Goal: Task Accomplishment & Management: Complete application form

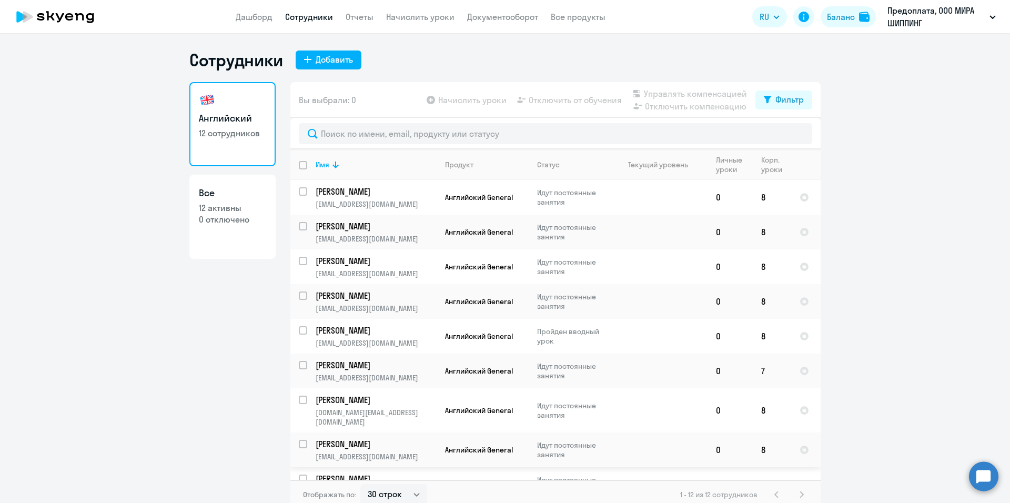
select select "30"
click at [641, 366] on td at bounding box center [658, 370] width 98 height 35
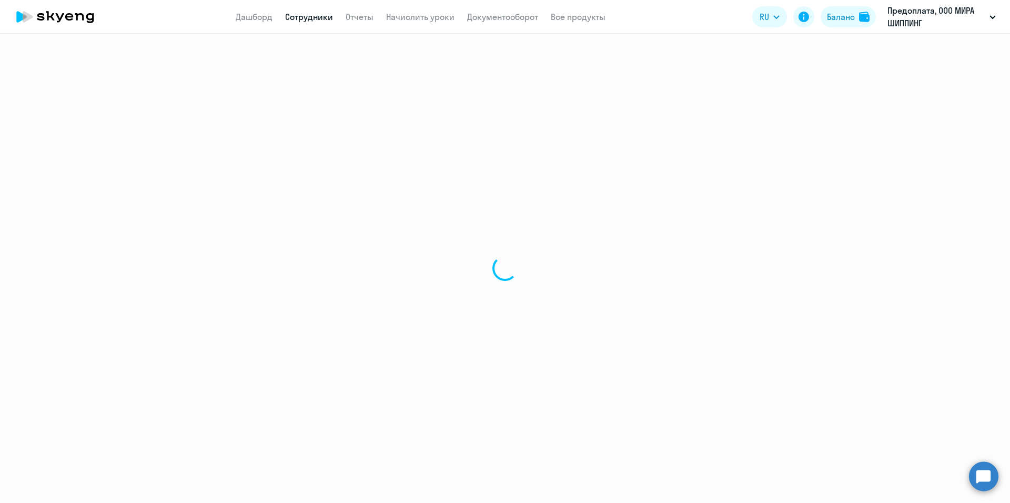
select select "english"
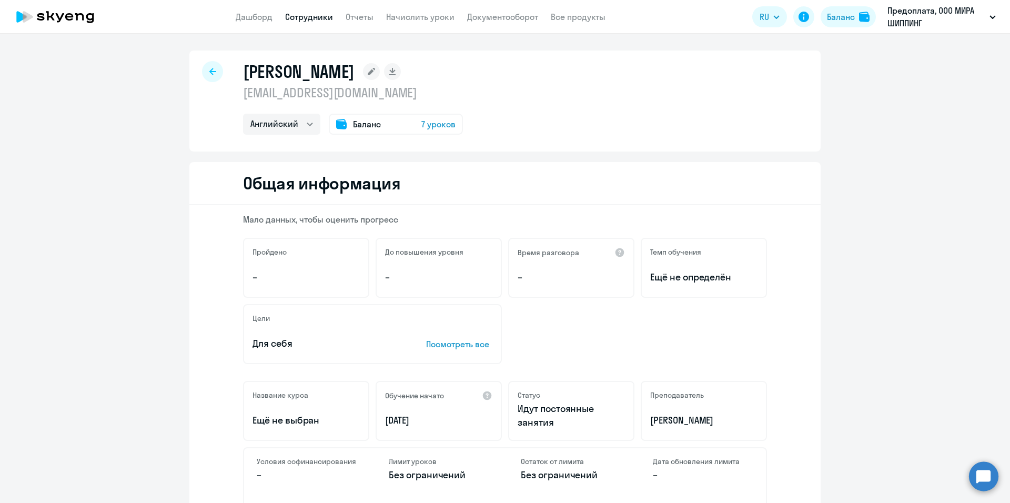
click at [209, 75] on icon at bounding box center [212, 71] width 7 height 7
select select "30"
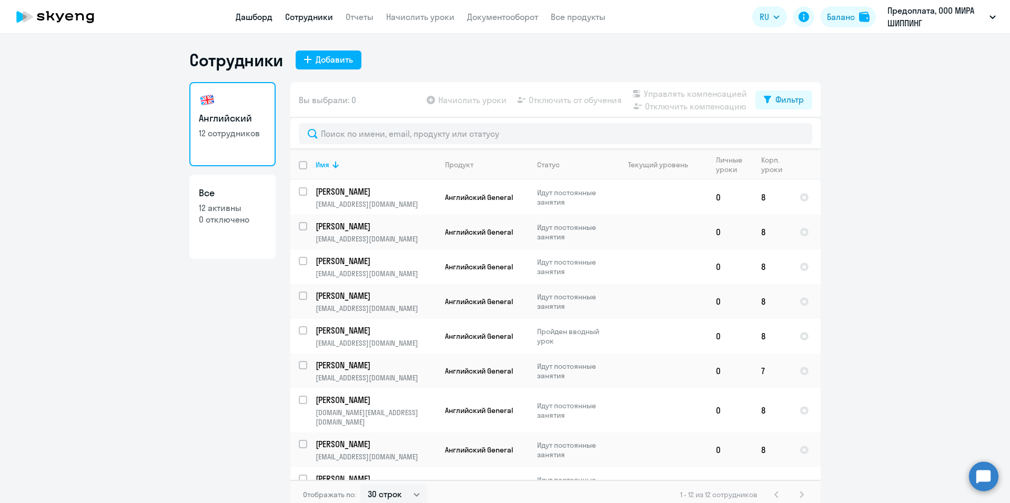
click at [257, 16] on link "Дашборд" at bounding box center [254, 17] width 37 height 11
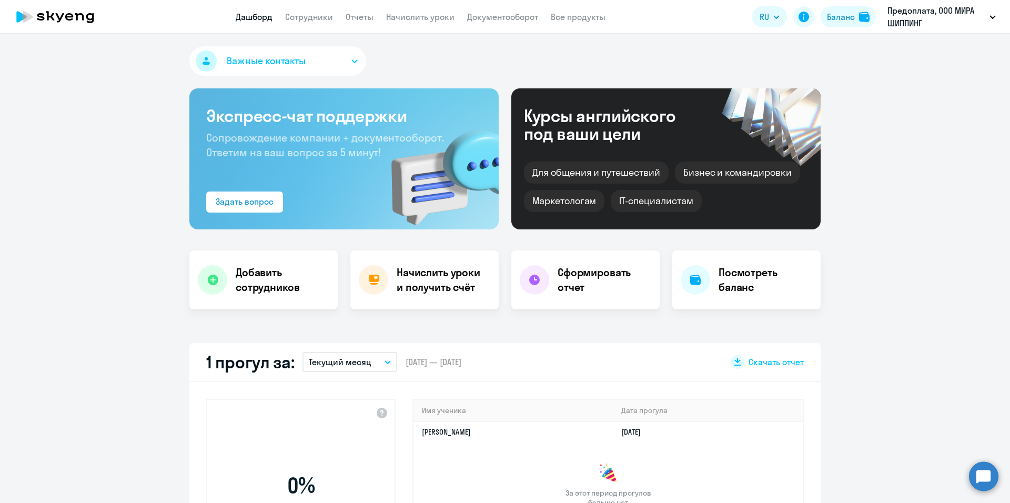
select select "30"
click at [723, 274] on h4 "Посмотреть баланс" at bounding box center [765, 279] width 94 height 29
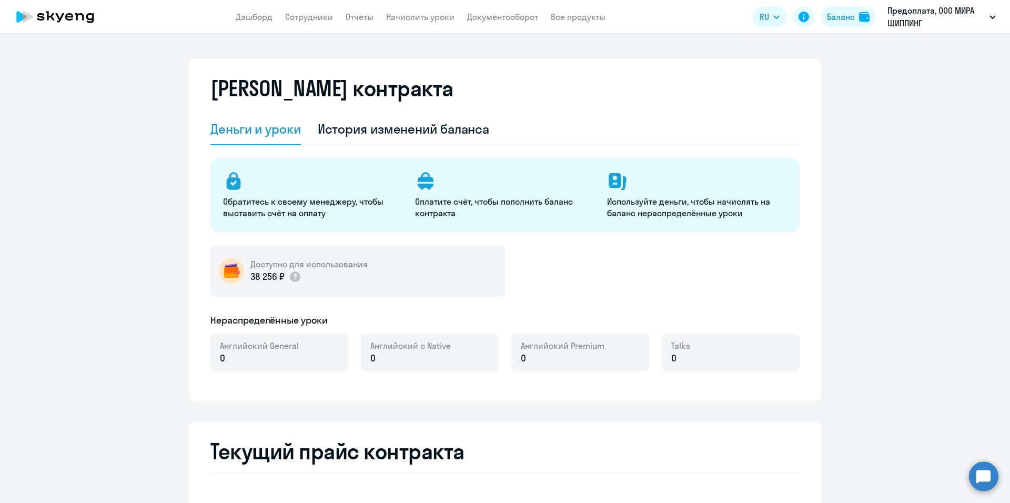
select select "english_adult_not_native_speaker"
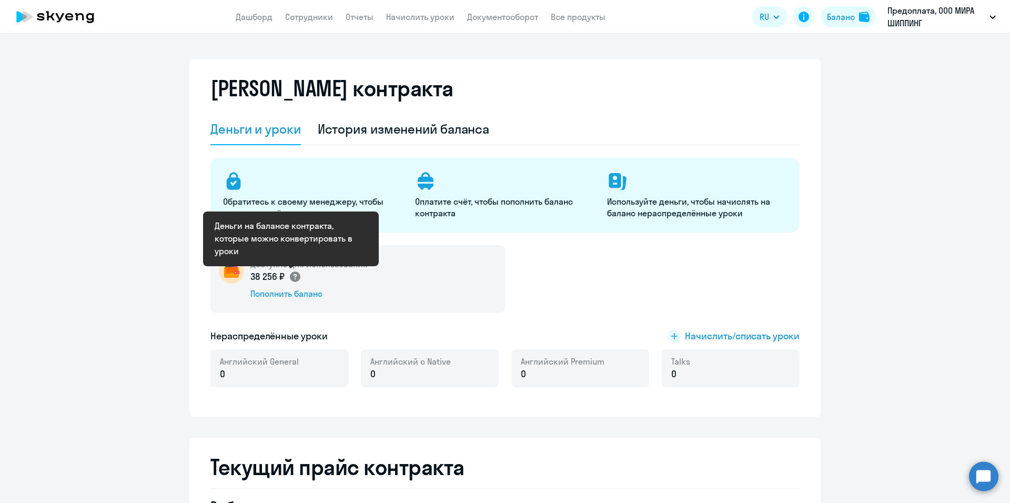
click at [292, 279] on circle at bounding box center [295, 276] width 11 height 11
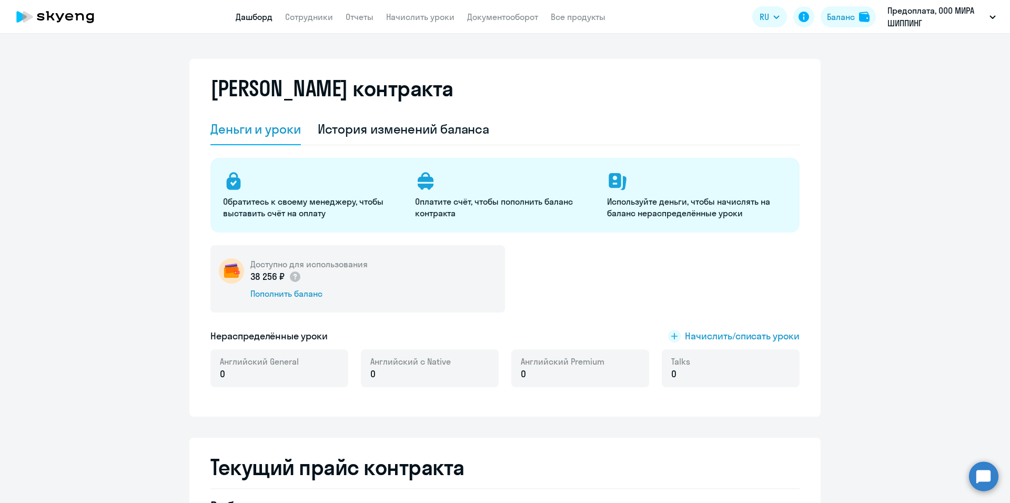
click at [262, 20] on link "Дашборд" at bounding box center [254, 17] width 37 height 11
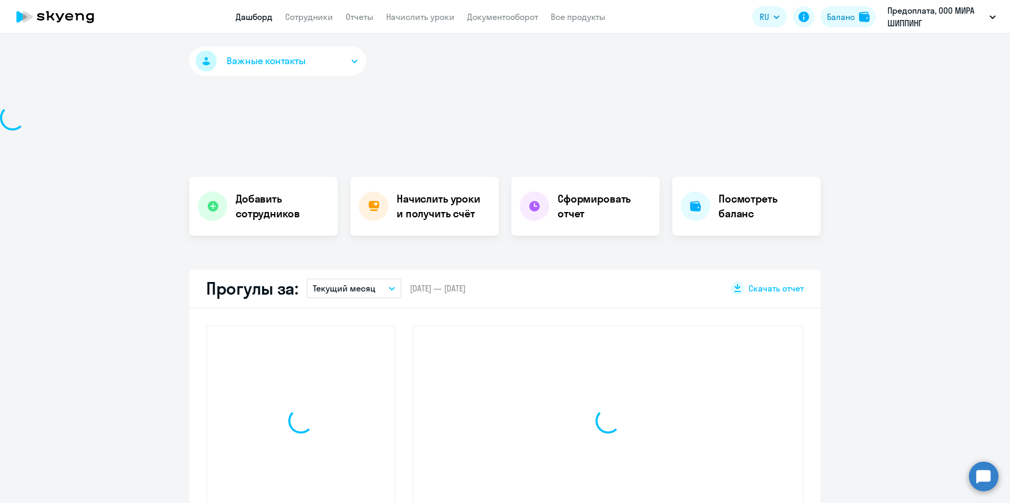
select select "30"
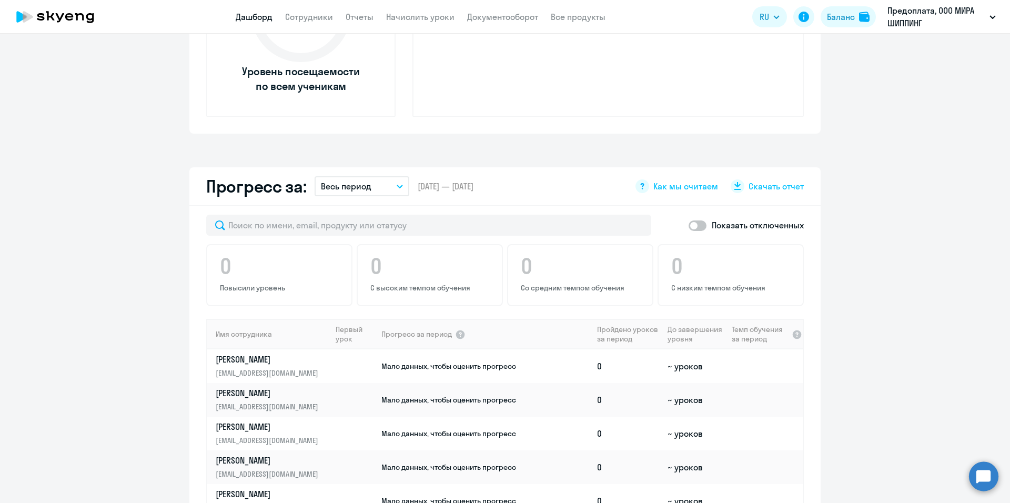
scroll to position [105, 0]
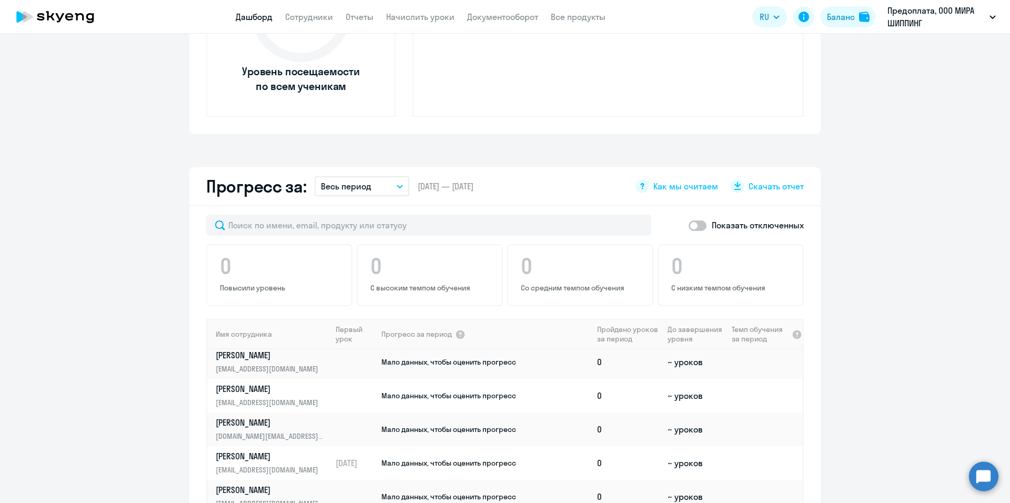
click at [891, 355] on app-progress-dashboard "Прогресс за: Весь период – [DATE] — [DATE] Как мы считаем Скачать отчет Показат…" at bounding box center [505, 403] width 1010 height 472
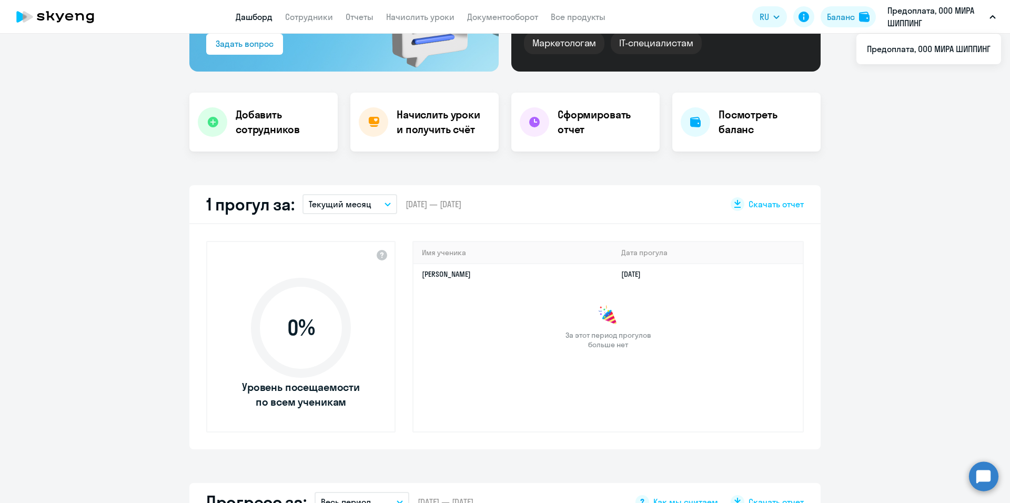
scroll to position [0, 0]
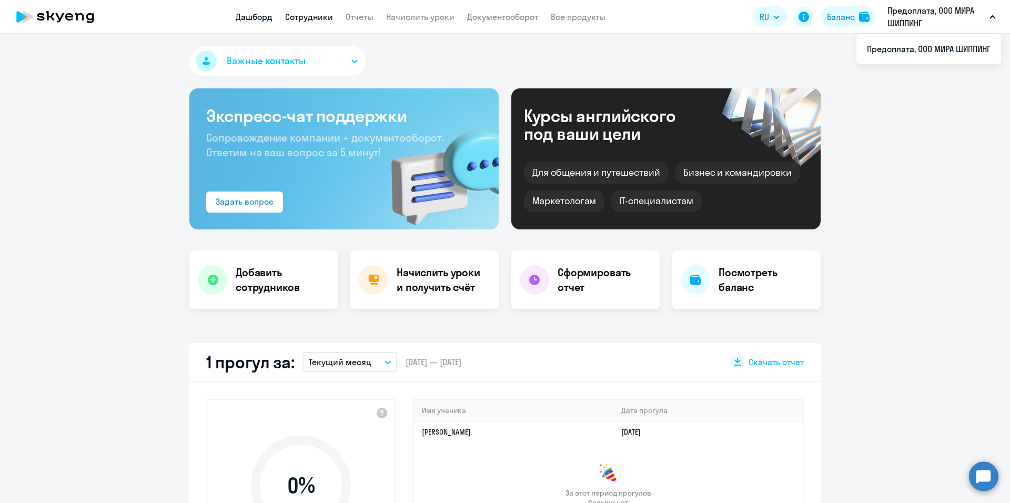
click at [314, 21] on link "Сотрудники" at bounding box center [309, 17] width 48 height 11
select select "30"
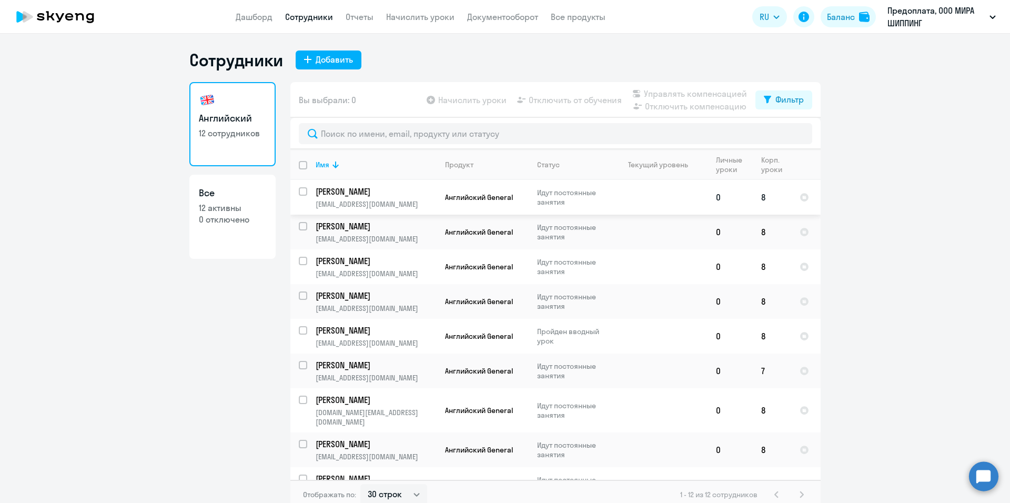
click at [337, 191] on p "[PERSON_NAME]" at bounding box center [374, 192] width 119 height 12
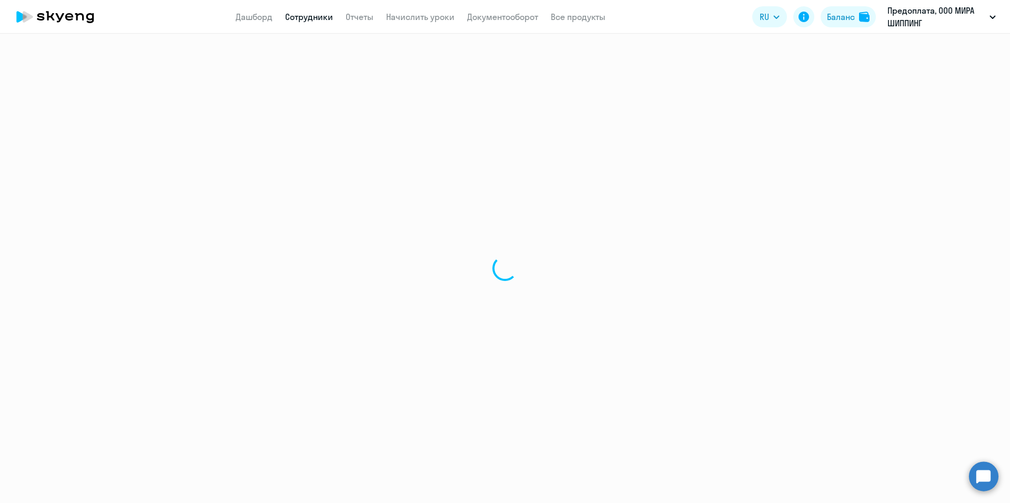
select select "english"
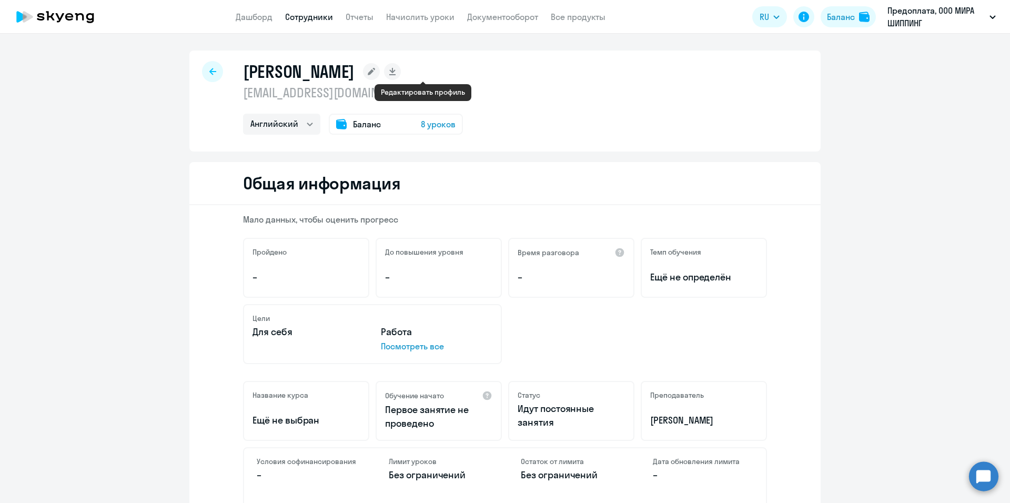
click at [375, 72] on icon at bounding box center [371, 71] width 7 height 7
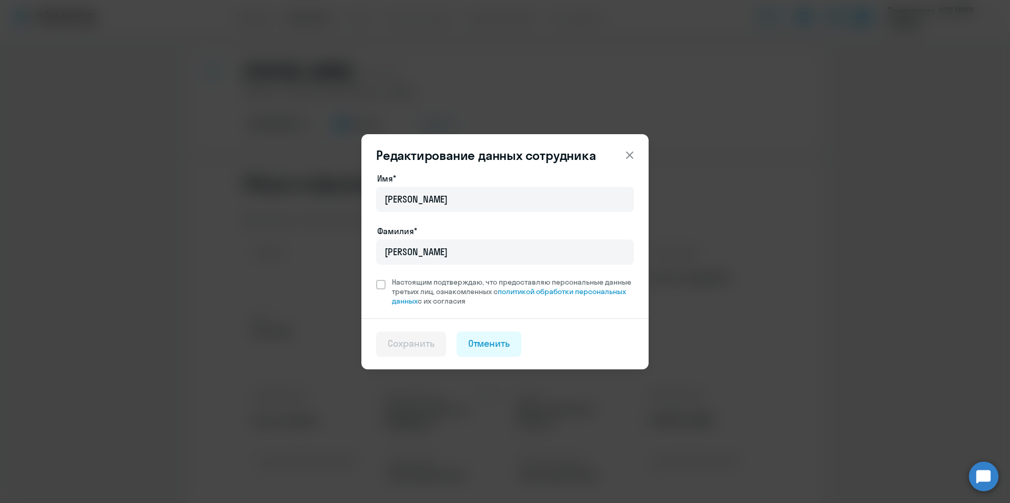
click at [631, 157] on icon at bounding box center [629, 154] width 7 height 7
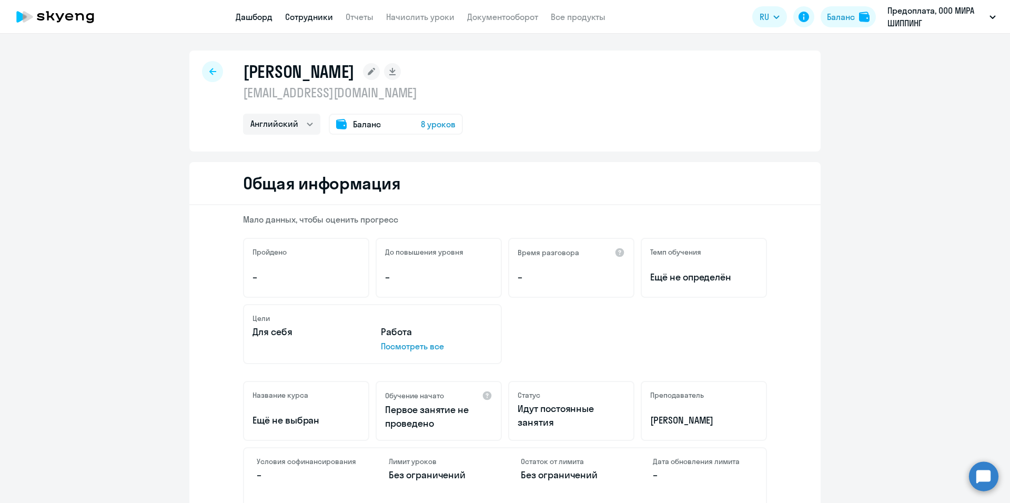
click at [260, 20] on link "Дашборд" at bounding box center [254, 17] width 37 height 11
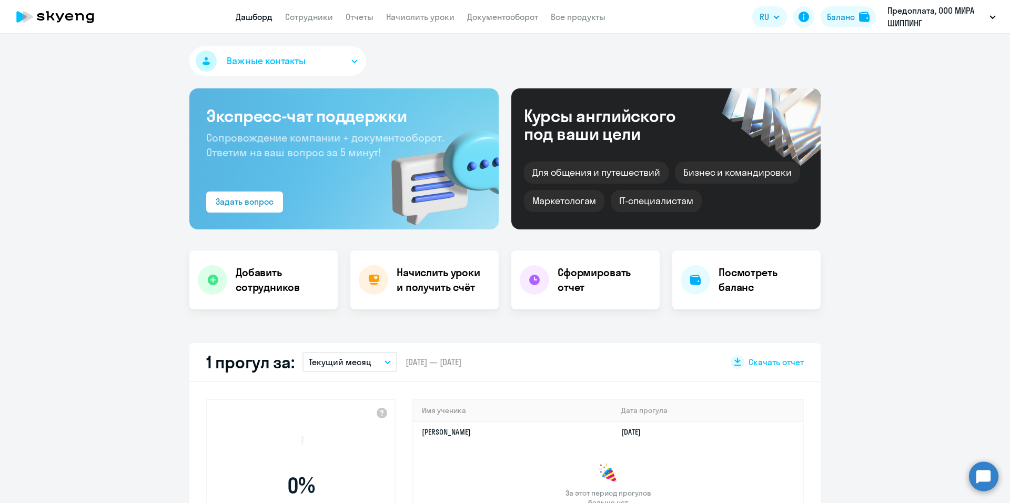
select select "30"
click at [264, 270] on h4 "Добавить сотрудников" at bounding box center [283, 279] width 94 height 29
select select "english_adult_not_native_speaker"
select select "3"
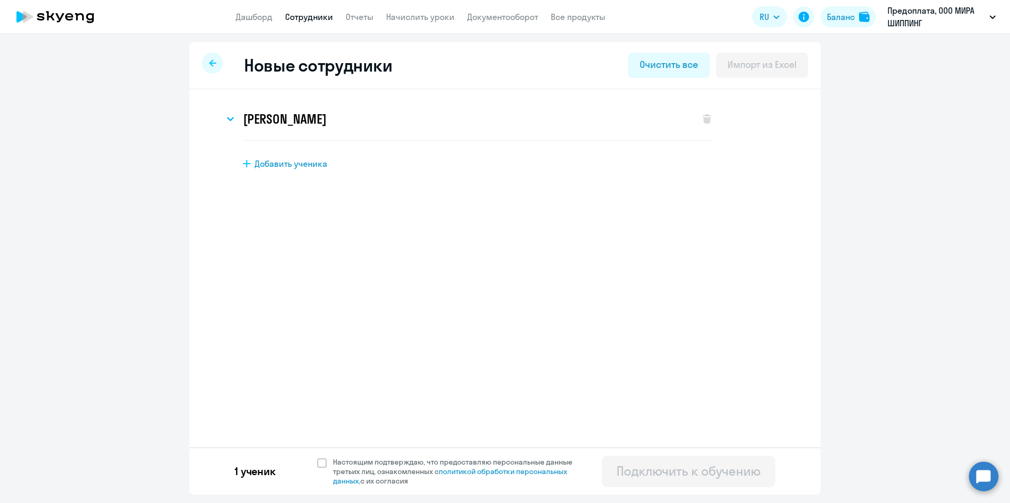
click at [307, 166] on span "Добавить ученика" at bounding box center [290, 164] width 73 height 12
select select "english_adult_not_native_speaker"
select select "3"
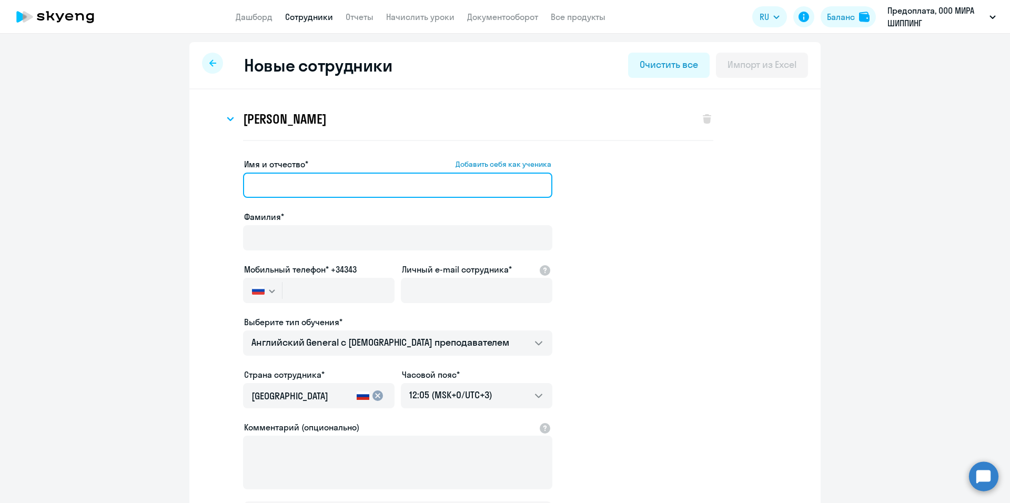
click at [455, 190] on input "Имя и отчество* Добавить себя как ученика" at bounding box center [397, 184] width 309 height 25
click at [221, 190] on app-new-student-form "Имя и отчество* Добавить себя как ученика fyf [PERSON_NAME]* Мобильный телефон*…" at bounding box center [504, 345] width 597 height 375
type input "[PERSON_NAME]"
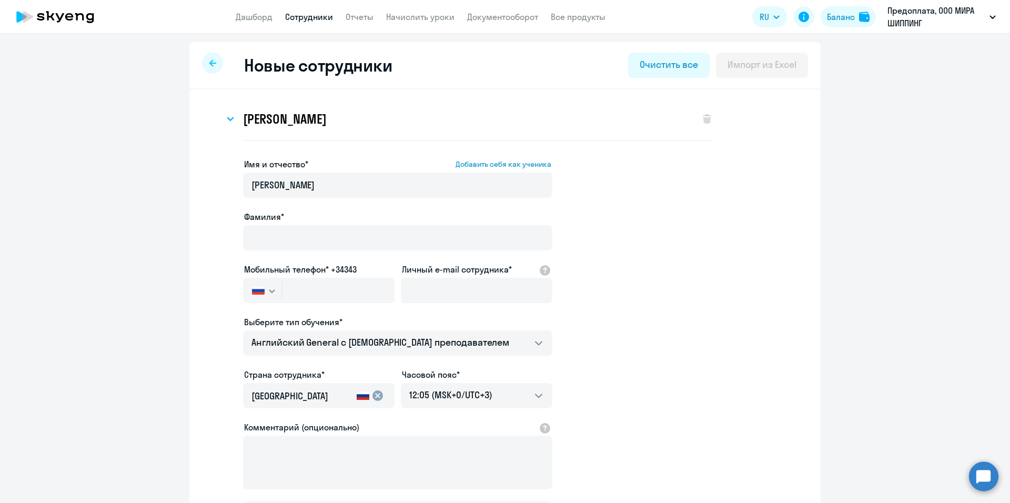
click at [213, 63] on div at bounding box center [212, 63] width 21 height 21
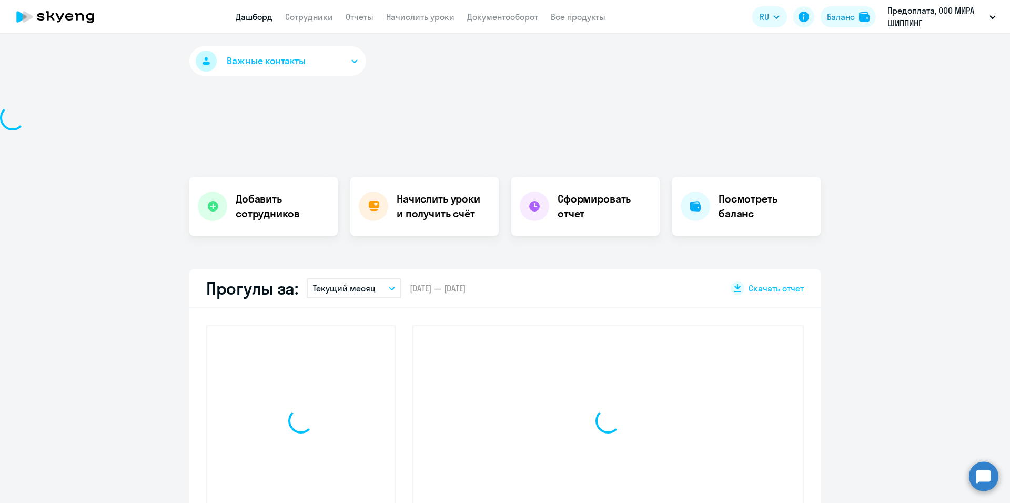
select select "30"
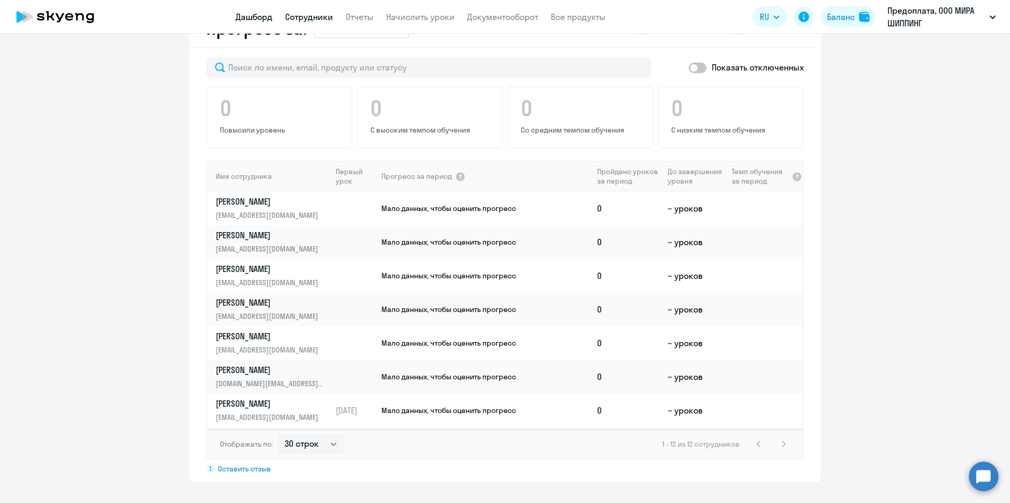
click at [321, 21] on link "Сотрудники" at bounding box center [309, 17] width 48 height 11
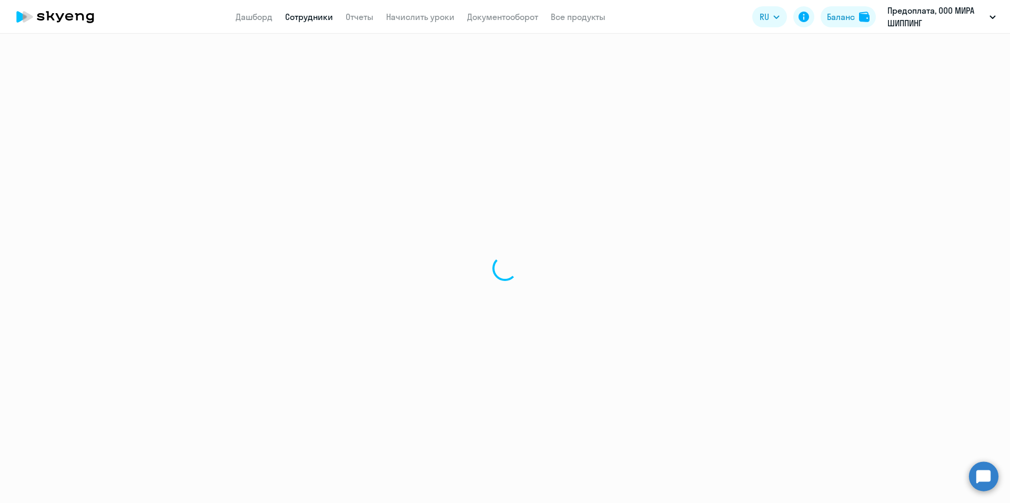
select select "30"
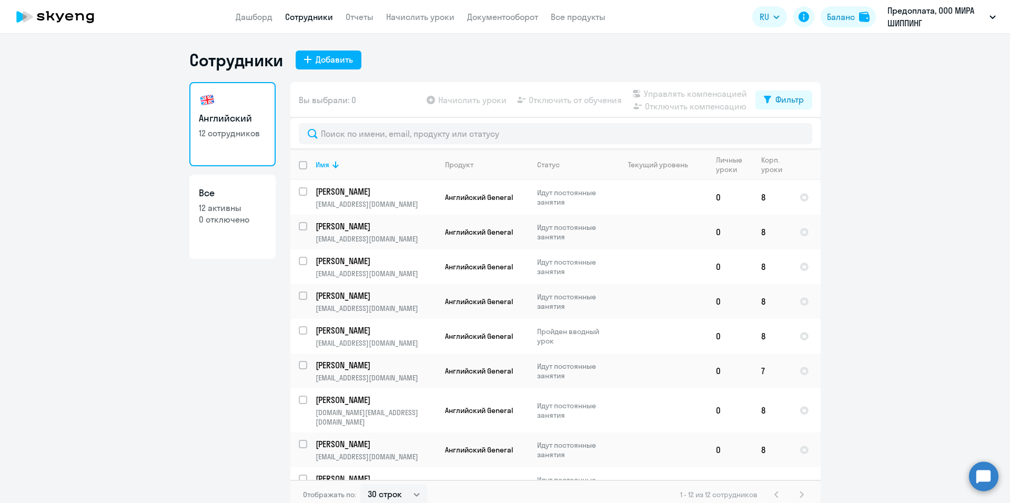
click at [210, 237] on link "Все 12 активны 0 отключено" at bounding box center [232, 217] width 86 height 84
select select "30"
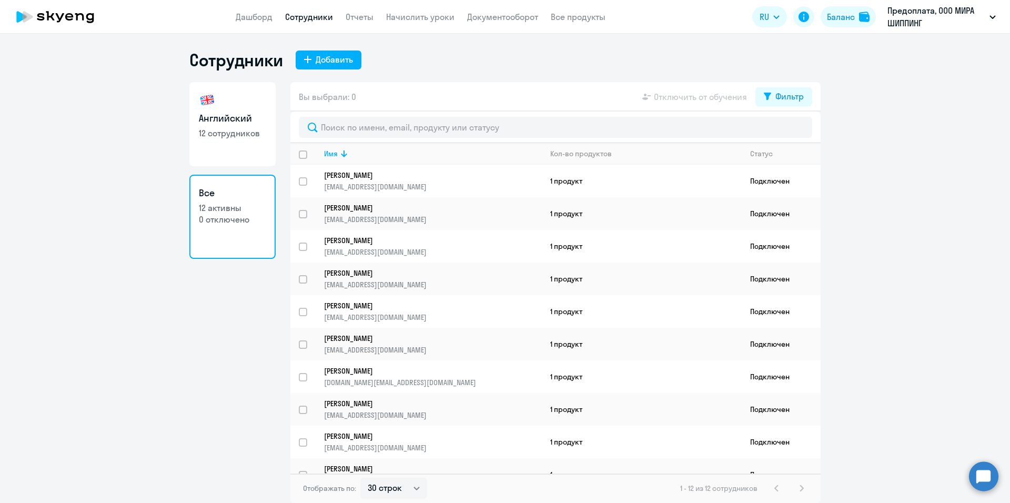
click at [225, 135] on p "12 сотрудников" at bounding box center [232, 133] width 67 height 12
select select "30"
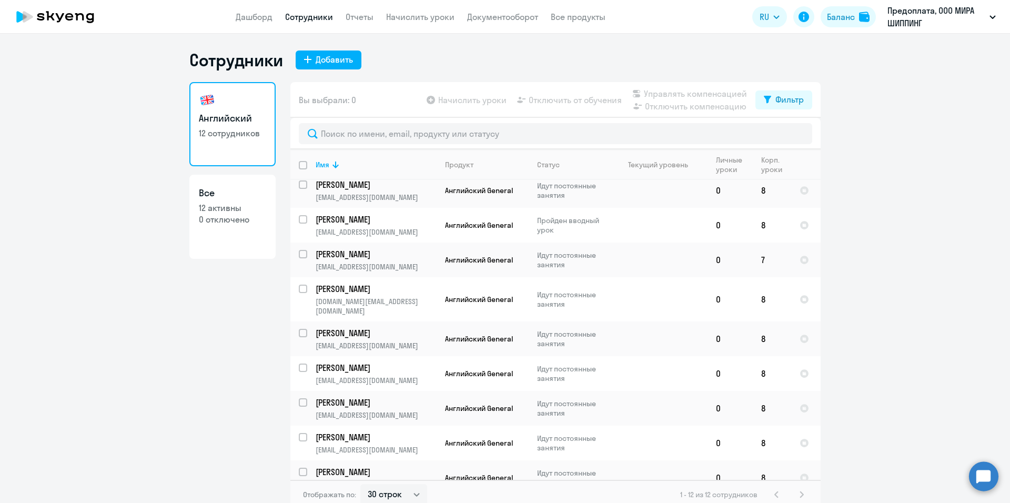
scroll to position [117, 0]
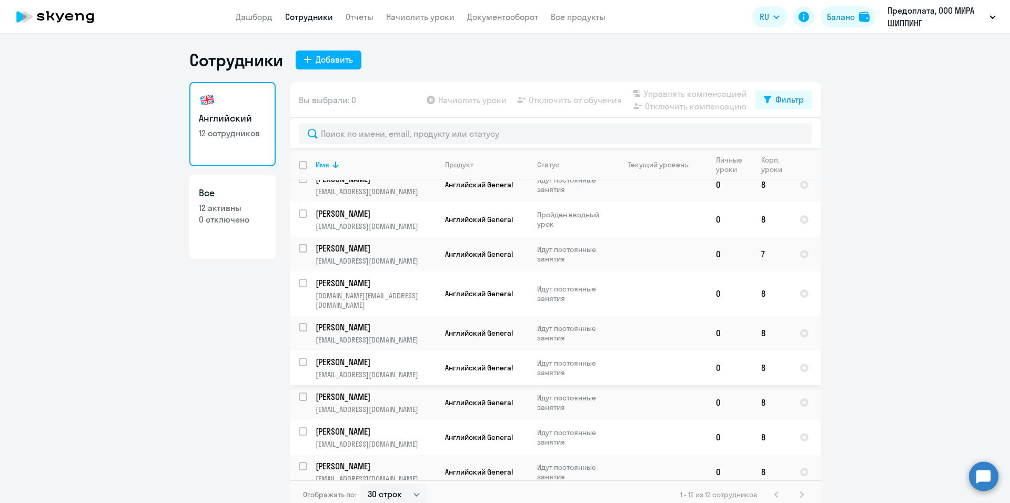
click at [394, 356] on p "[PERSON_NAME]" at bounding box center [374, 362] width 119 height 12
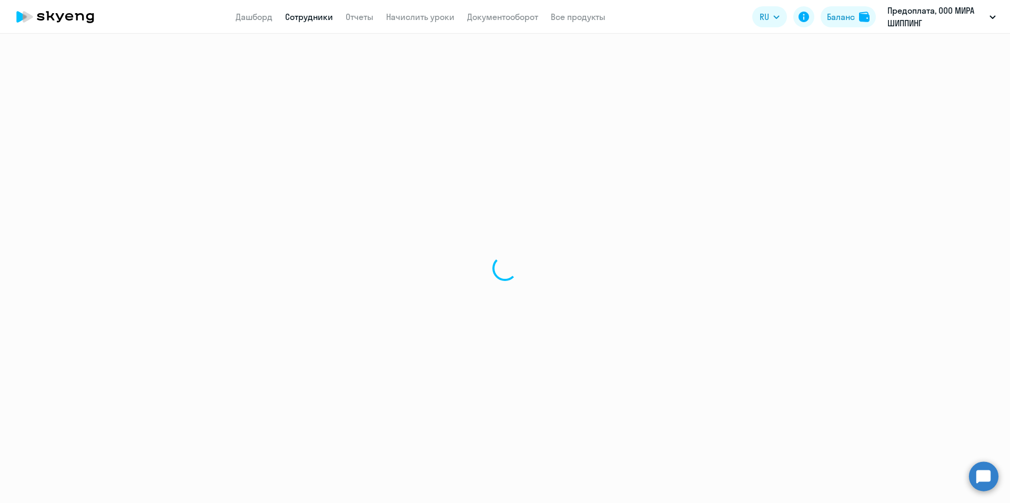
select select "english"
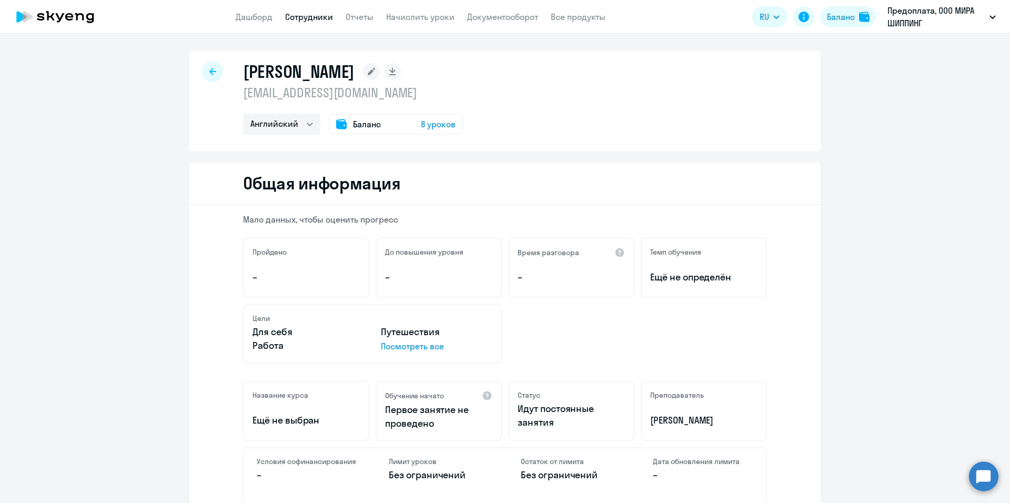
click at [422, 348] on p "Посмотреть все" at bounding box center [436, 346] width 111 height 13
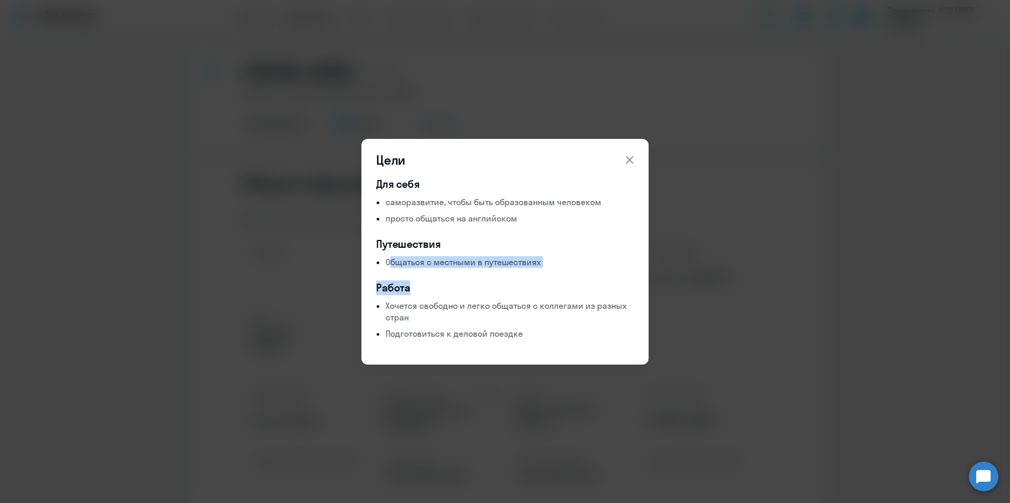
drag, startPoint x: 398, startPoint y: 264, endPoint x: 518, endPoint y: 268, distance: 120.5
click at [518, 268] on div "Для себя саморазвитие, чтобы быть образованным человеком просто общаться на анг…" at bounding box center [505, 258] width 258 height 162
click at [447, 333] on p "Подготовиться к деловой поездке" at bounding box center [509, 334] width 248 height 12
drag, startPoint x: 513, startPoint y: 222, endPoint x: 384, endPoint y: 197, distance: 130.7
click at [384, 197] on ul "саморазвитие, чтобы быть образованным человеком просто общаться на английском" at bounding box center [505, 210] width 258 height 28
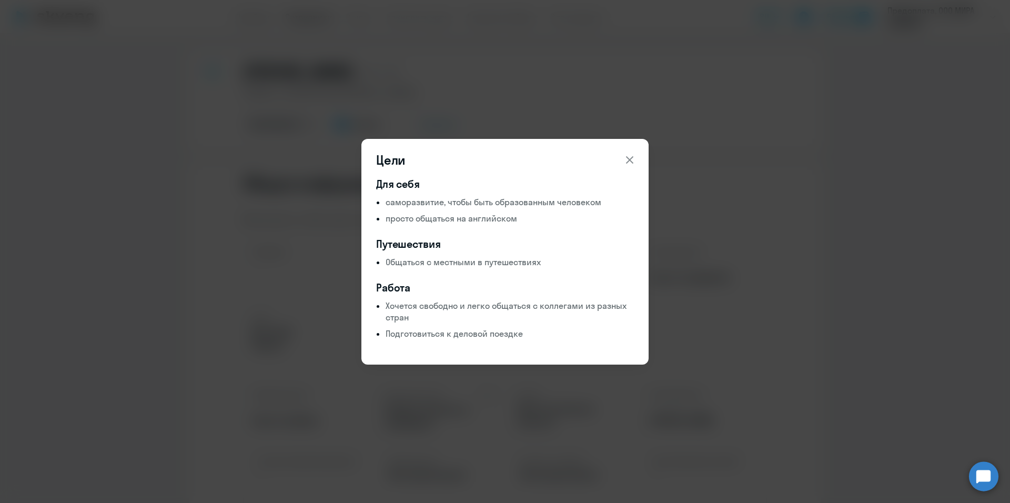
click at [628, 158] on icon at bounding box center [629, 159] width 7 height 7
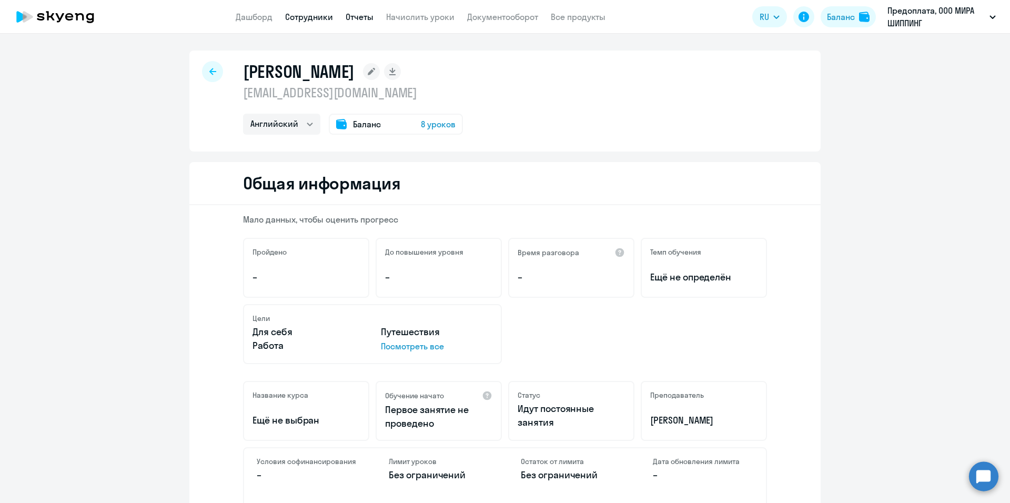
click at [355, 15] on link "Отчеты" at bounding box center [359, 17] width 28 height 11
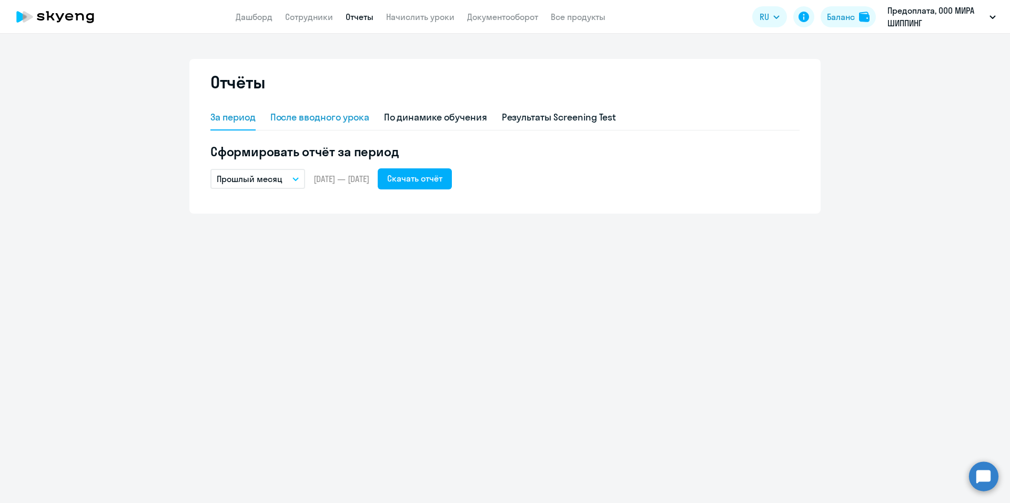
click at [323, 119] on div "После вводного урока" at bounding box center [319, 117] width 99 height 14
select select "10"
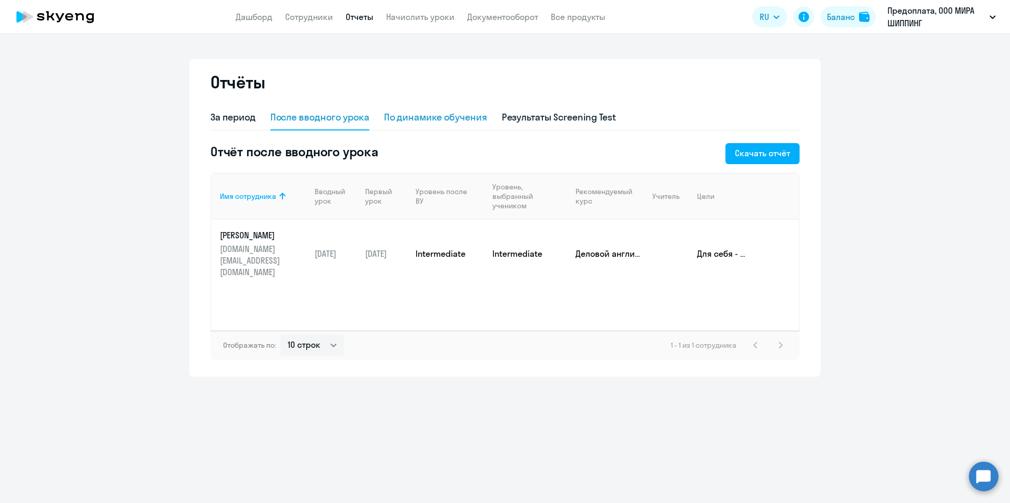
click at [433, 117] on div "По динамике обучения" at bounding box center [435, 117] width 103 height 14
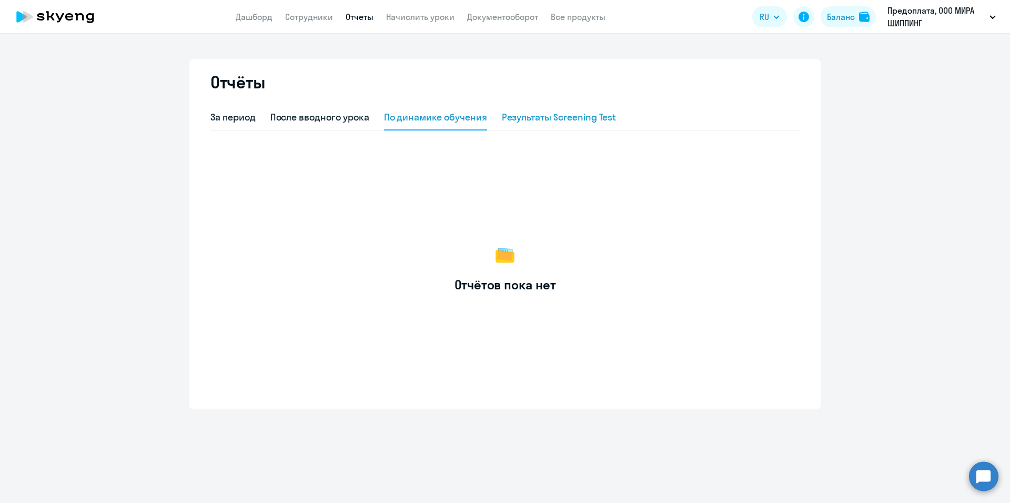
click at [523, 119] on div "Результаты Screening Test" at bounding box center [559, 117] width 115 height 14
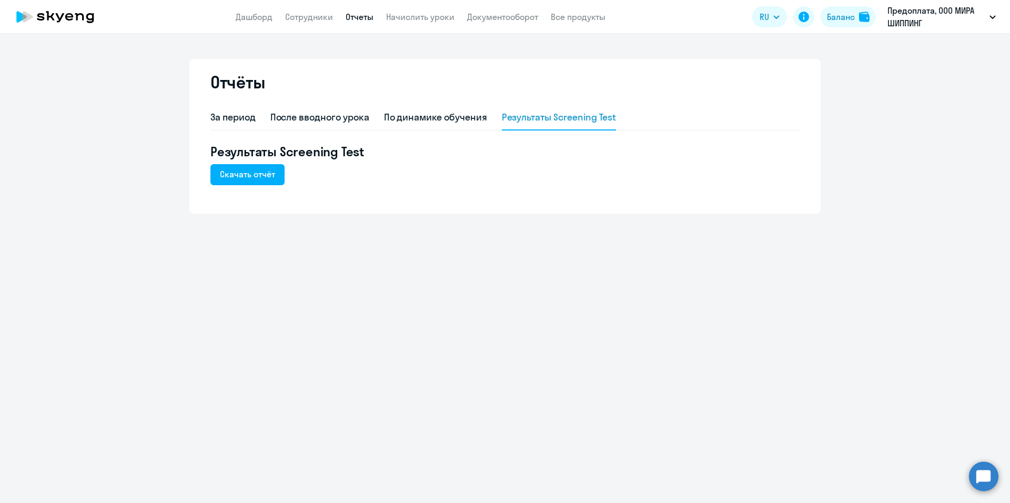
click at [300, 22] on app-menu-item-link "Сотрудники" at bounding box center [309, 17] width 48 height 13
click at [309, 18] on link "Сотрудники" at bounding box center [309, 17] width 48 height 11
select select "30"
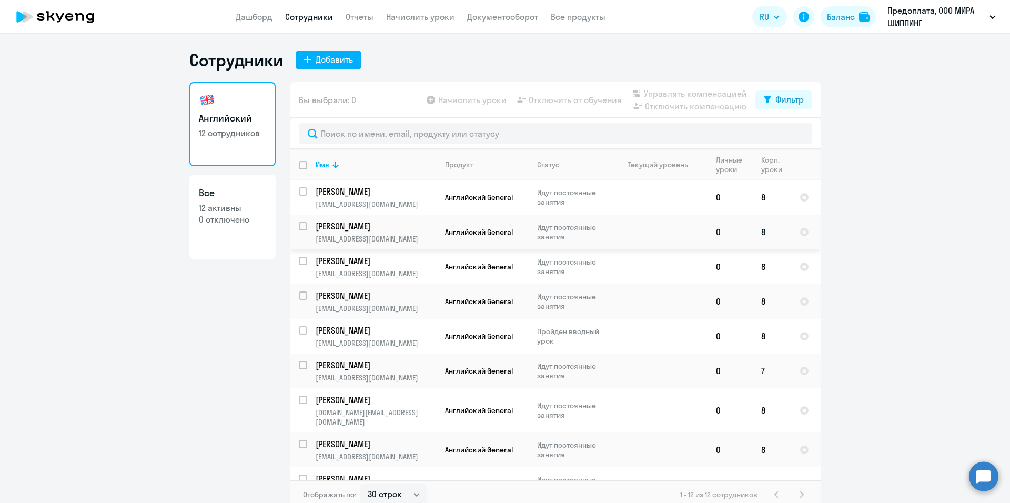
click at [412, 236] on p "[EMAIL_ADDRESS][DOMAIN_NAME]" at bounding box center [375, 238] width 120 height 9
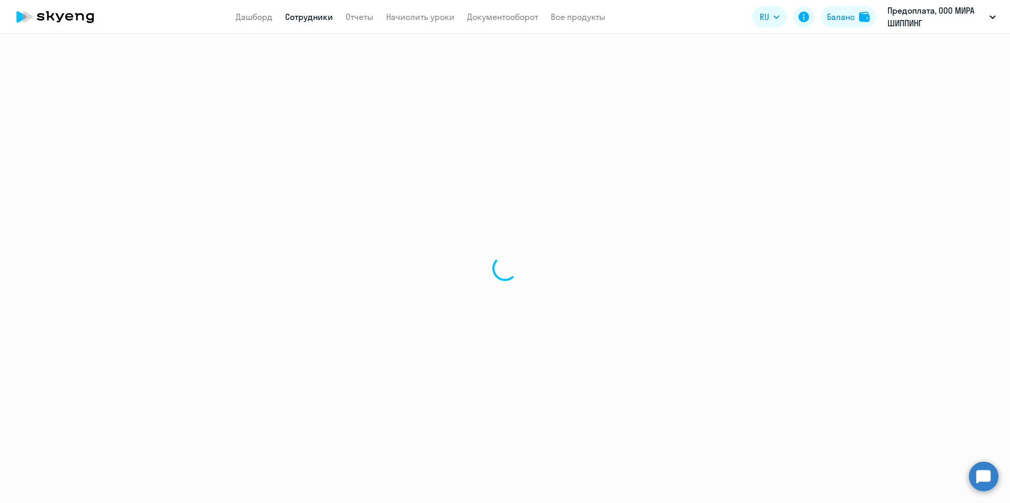
select select "english"
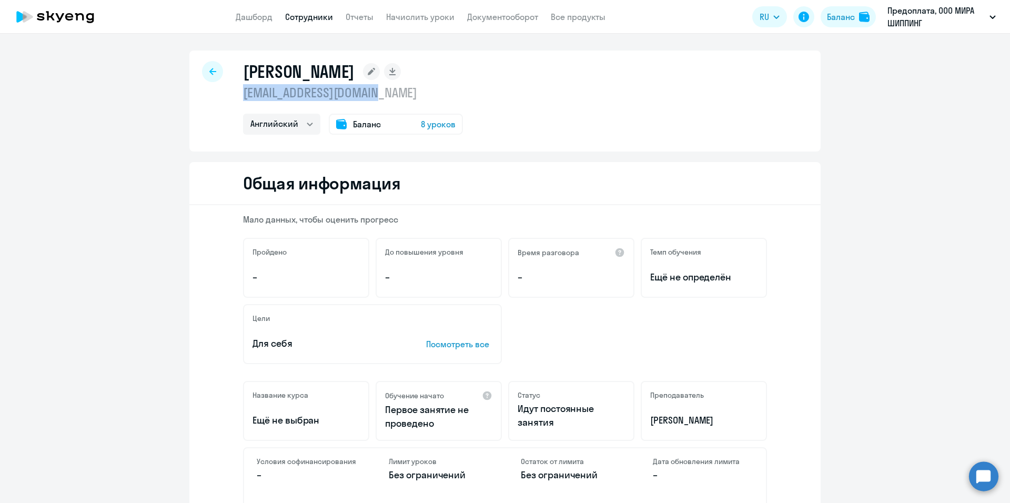
drag, startPoint x: 383, startPoint y: 95, endPoint x: 237, endPoint y: 95, distance: 145.6
click at [237, 95] on div "[PERSON_NAME] [EMAIL_ADDRESS][DOMAIN_NAME] Английский Баланс 8 уроков" at bounding box center [504, 100] width 631 height 101
click at [253, 14] on link "Дашборд" at bounding box center [254, 17] width 37 height 11
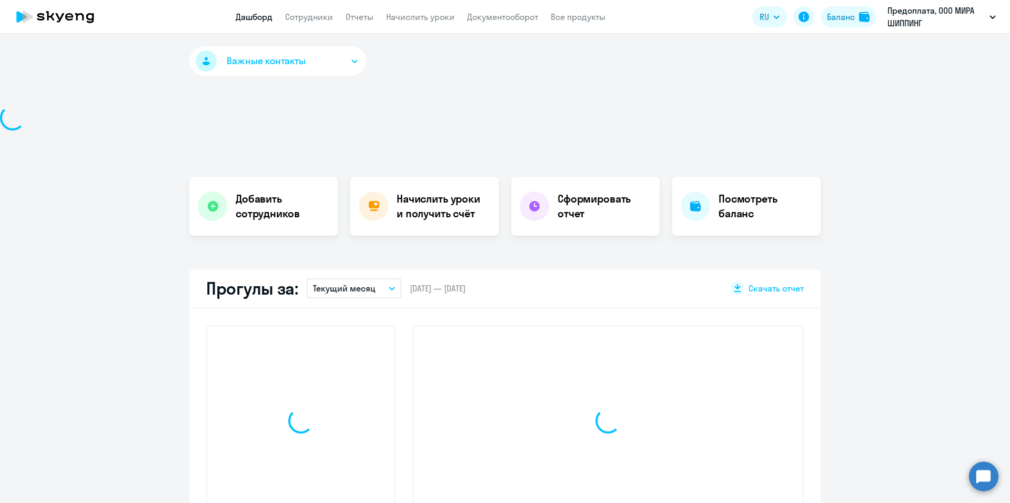
select select "30"
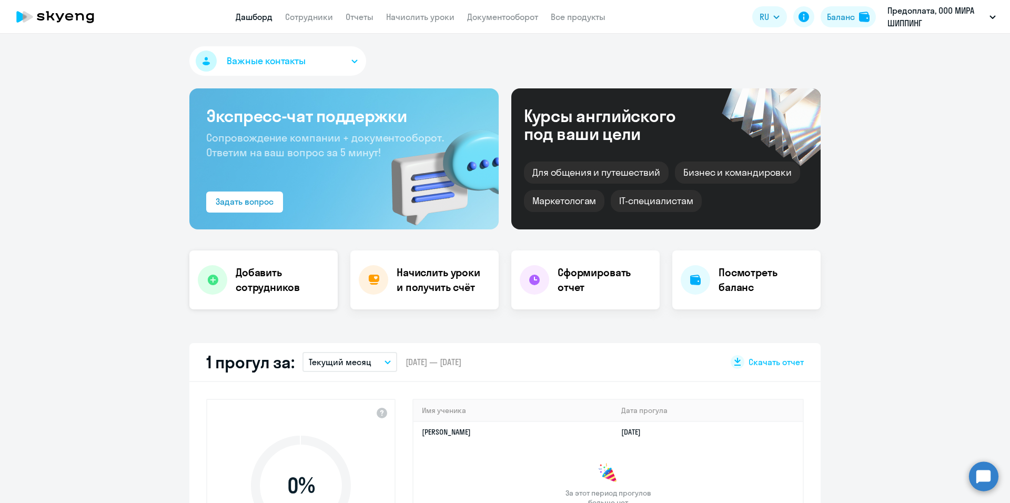
click at [284, 293] on h4 "Добавить сотрудников" at bounding box center [283, 279] width 94 height 29
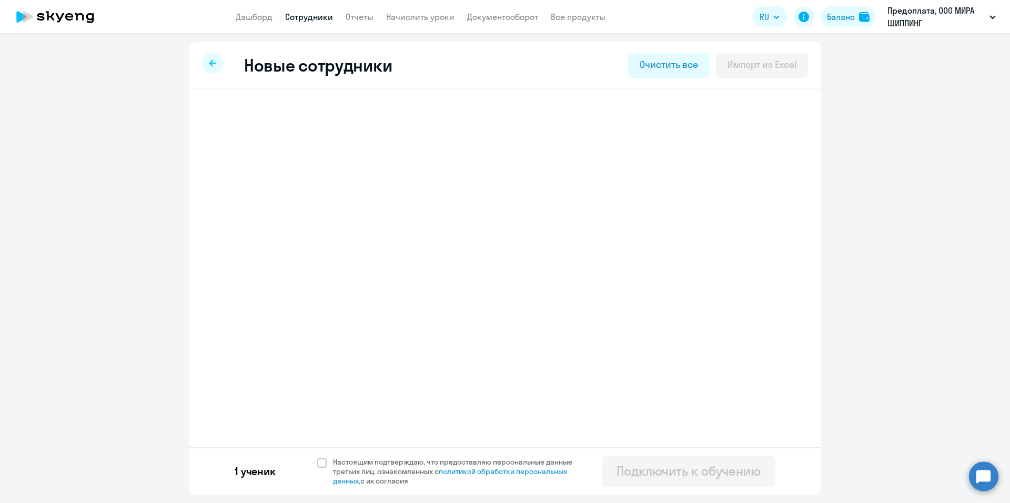
select select "english_adult_not_native_speaker"
select select "3"
click at [280, 164] on span "Добавить ученика" at bounding box center [290, 164] width 73 height 12
select select "english_adult_not_native_speaker"
select select "3"
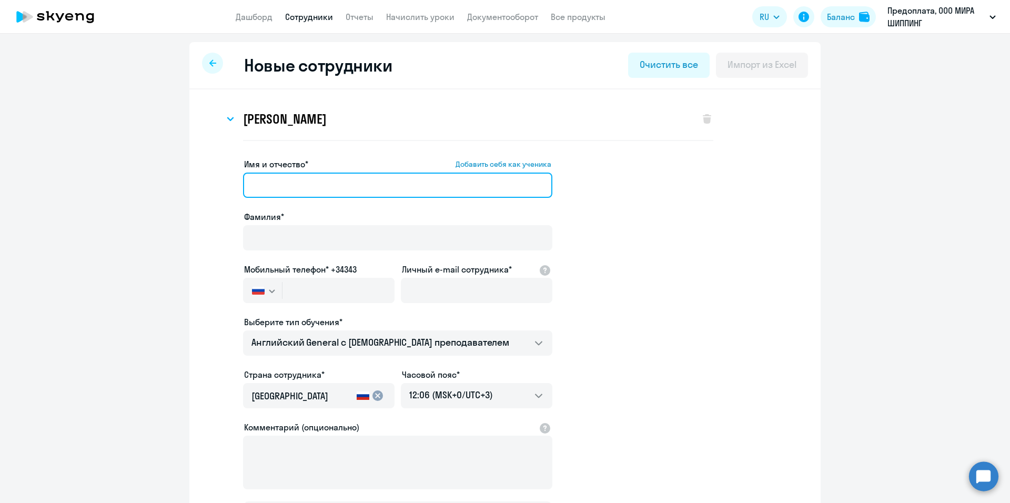
click at [321, 180] on input "Имя и отчество* Добавить себя как ученика" at bounding box center [397, 184] width 309 height 25
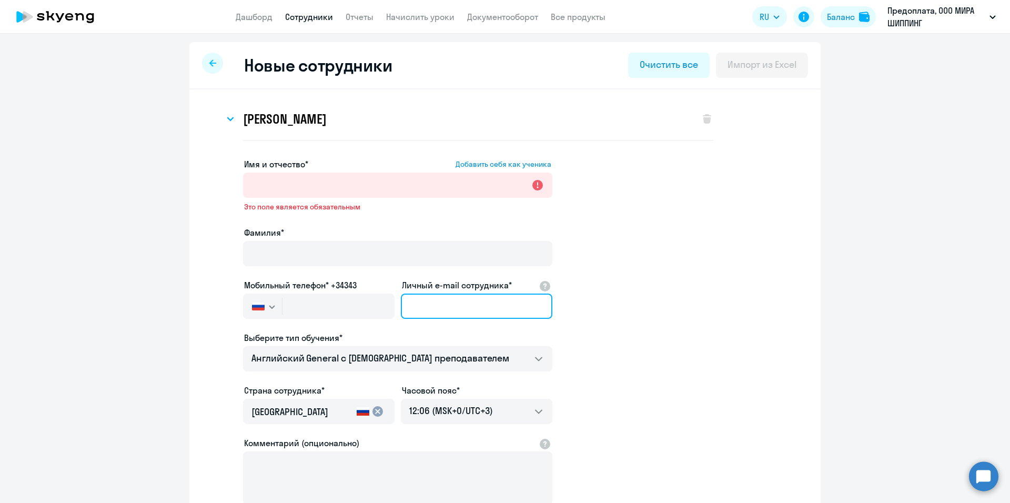
click at [447, 293] on input "Личный e-mail сотрудника*" at bounding box center [476, 305] width 151 height 25
paste input "[EMAIL_ADDRESS][DOMAIN_NAME]"
type input "[EMAIL_ADDRESS][DOMAIN_NAME]"
click at [587, 333] on app-new-student-form "Имя и отчество* Добавить себя как ученика Это поле является обязательным Фамили…" at bounding box center [504, 353] width 597 height 391
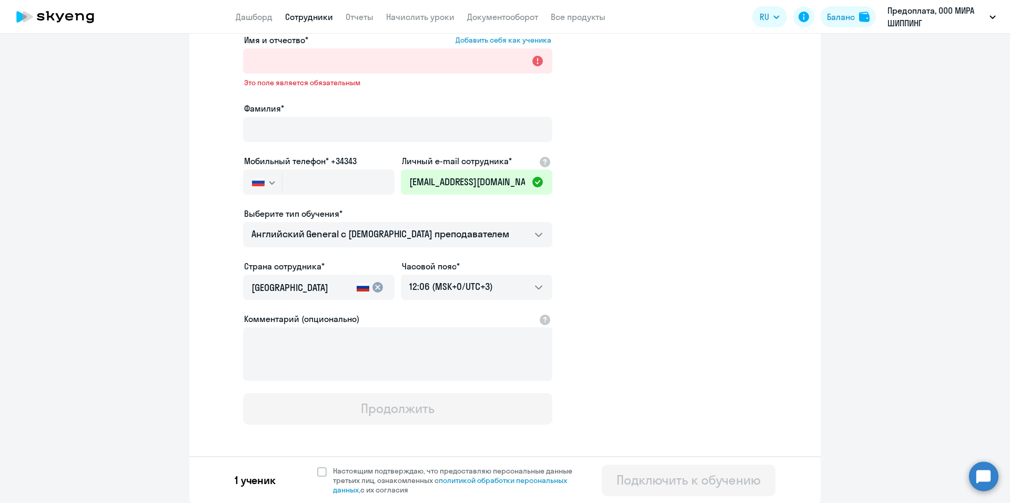
scroll to position [19, 0]
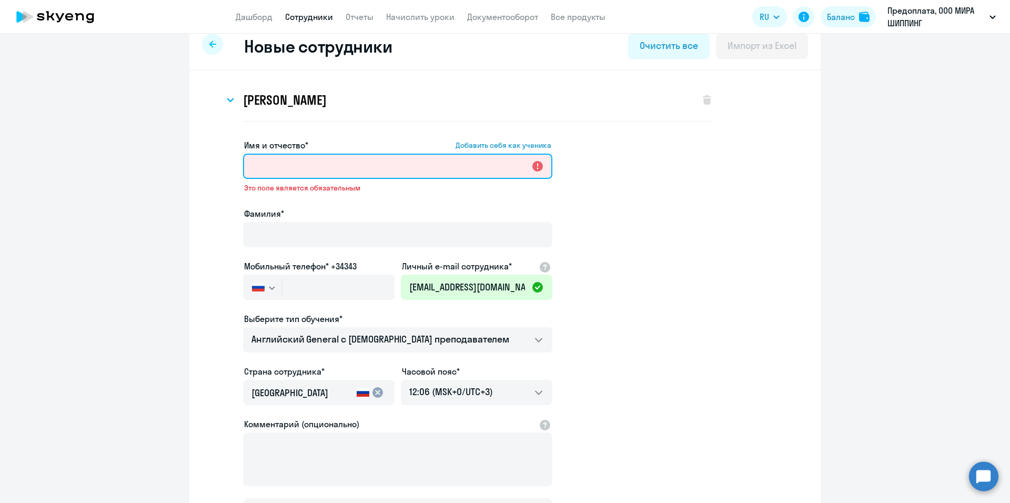
click at [318, 165] on input "Имя и отчество* Добавить себя как ученика" at bounding box center [397, 166] width 309 height 25
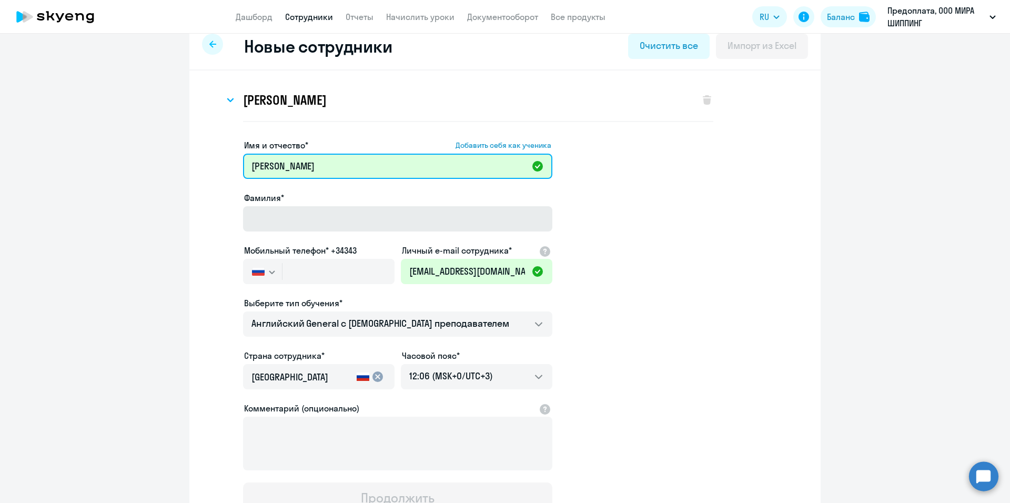
type input "[PERSON_NAME]"
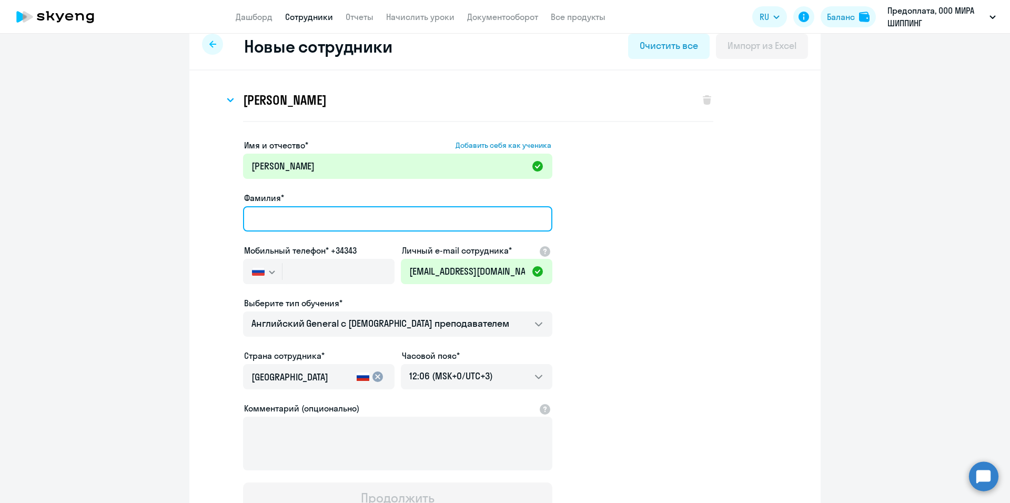
click at [320, 221] on input "Фамилия*" at bounding box center [397, 218] width 309 height 25
type input "[PERSON_NAME]"
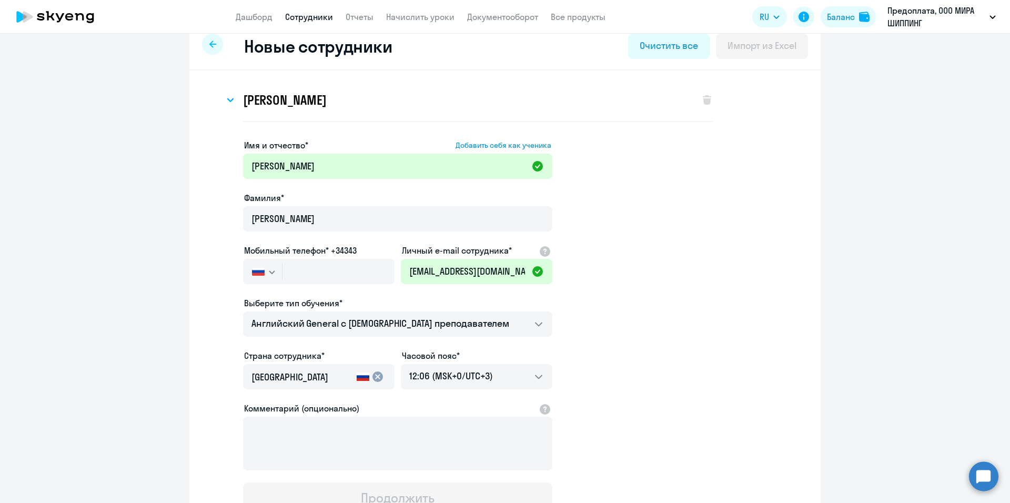
click at [665, 322] on app-new-student-form "Имя и отчество* Добавить себя как ученика [PERSON_NAME]* [PERSON_NAME] телефон*…" at bounding box center [504, 326] width 597 height 375
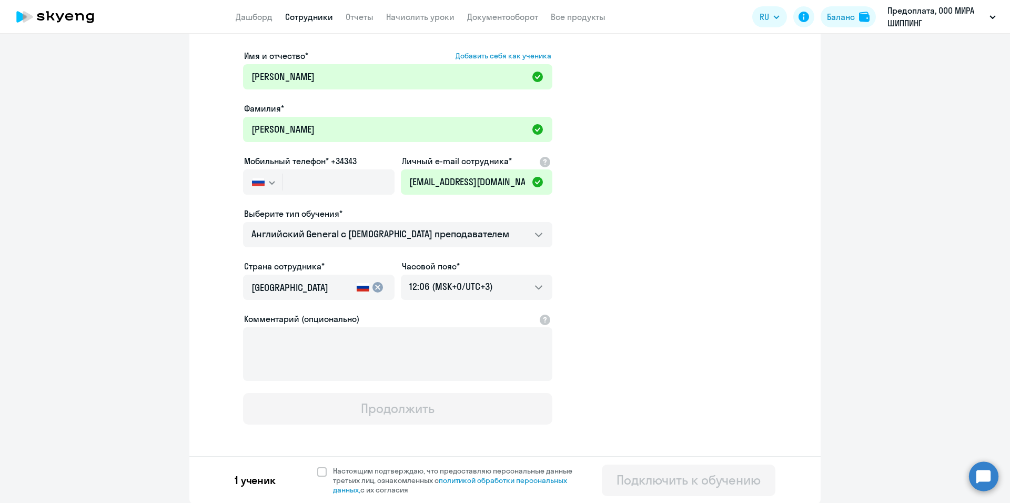
scroll to position [0, 0]
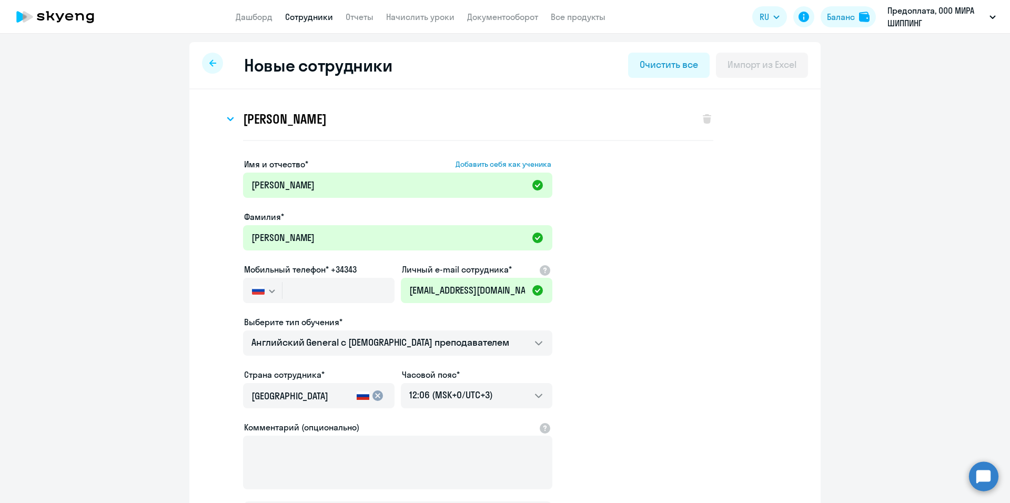
click at [211, 64] on icon at bounding box center [212, 62] width 7 height 7
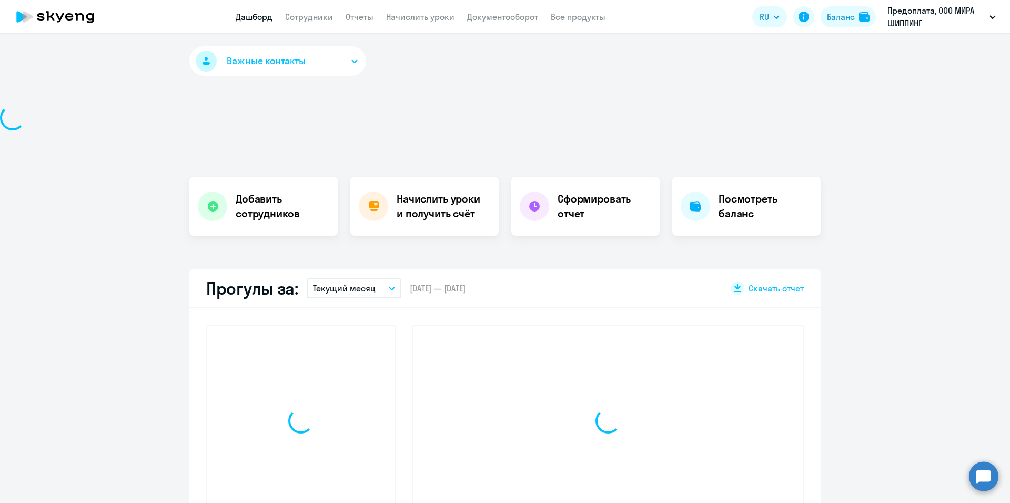
select select "30"
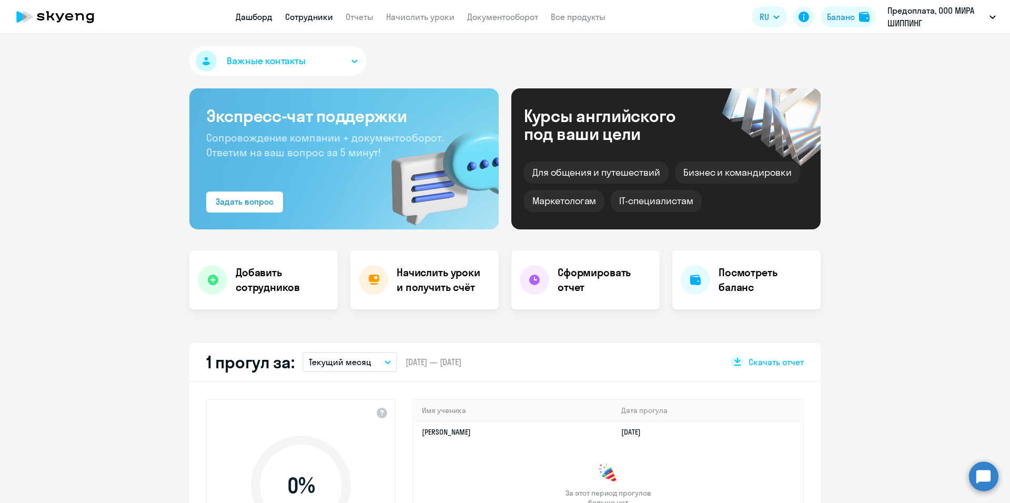
click at [319, 20] on link "Сотрудники" at bounding box center [309, 17] width 48 height 11
select select "30"
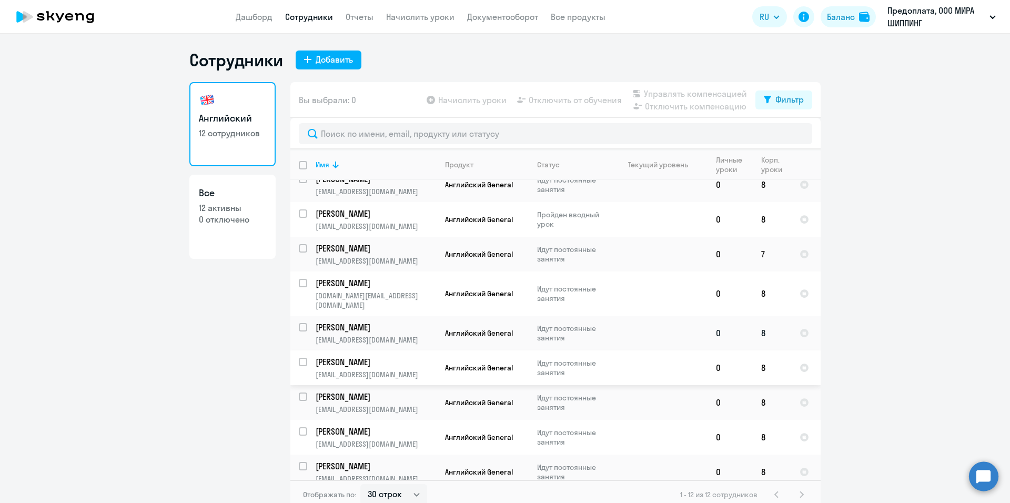
scroll to position [6, 0]
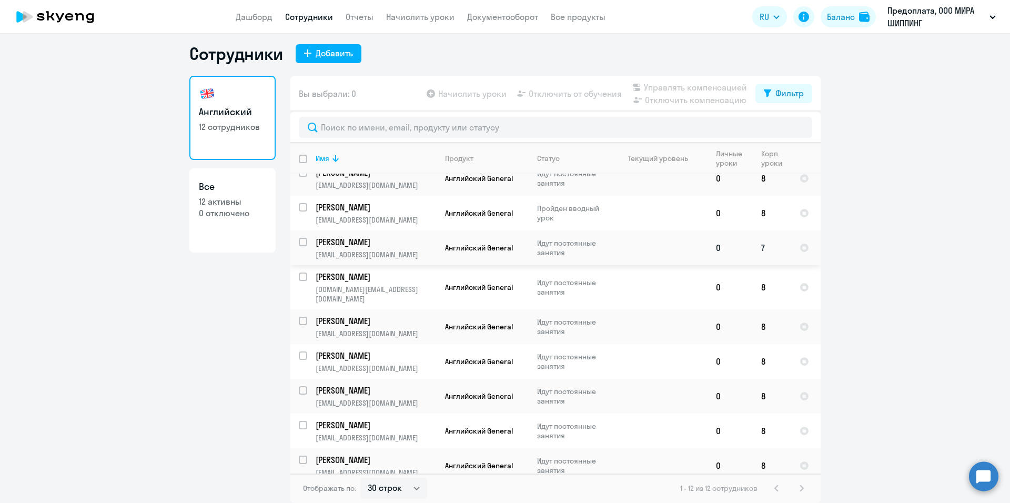
click at [554, 250] on p "Идут постоянные занятия" at bounding box center [573, 247] width 72 height 19
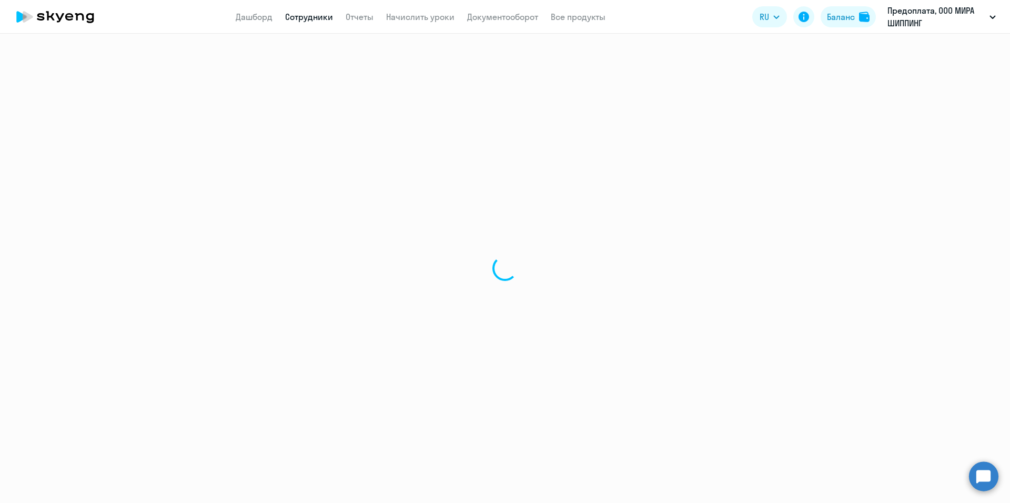
select select "english"
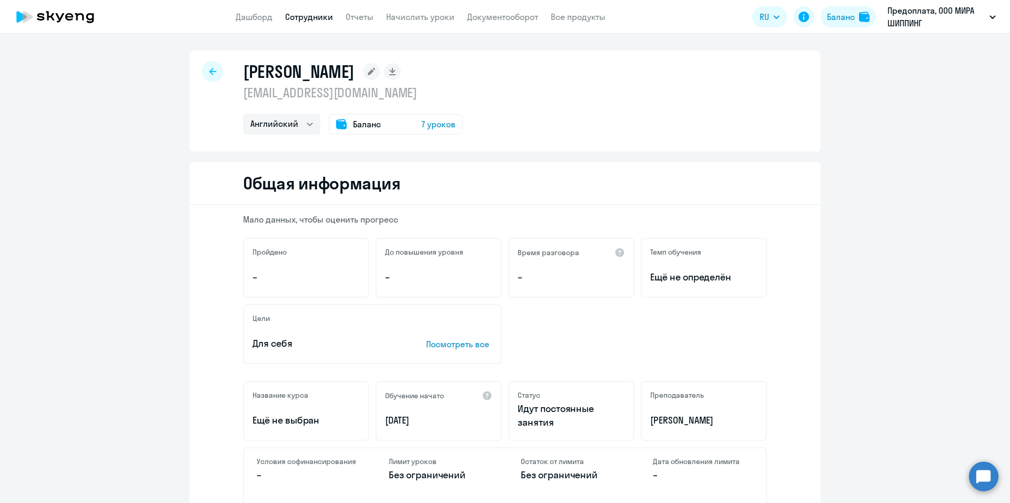
scroll to position [158, 0]
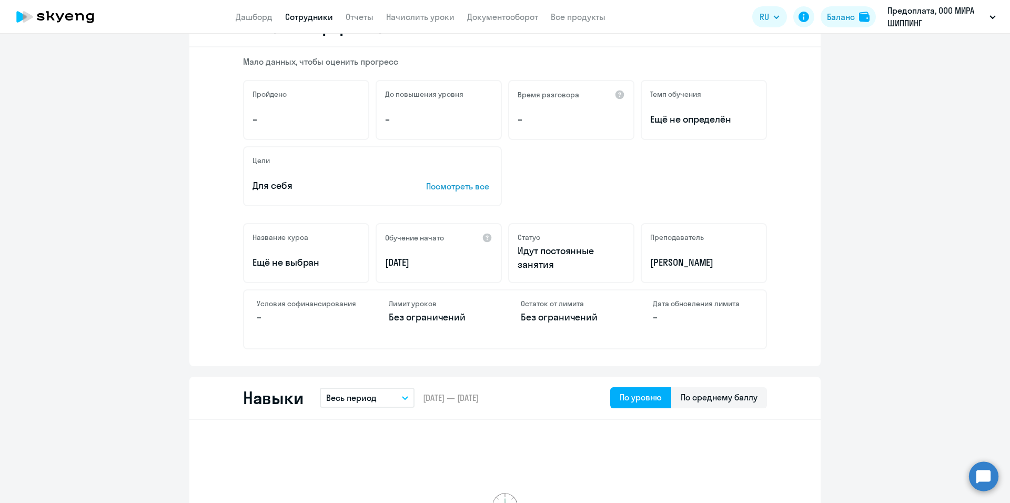
click at [459, 239] on div "Обучение начато" at bounding box center [438, 237] width 107 height 11
click at [439, 238] on h5 "Обучение начато" at bounding box center [414, 237] width 59 height 9
click at [452, 241] on div "Обучение начато" at bounding box center [438, 237] width 107 height 11
click at [461, 238] on div "Обучение начато" at bounding box center [438, 237] width 107 height 11
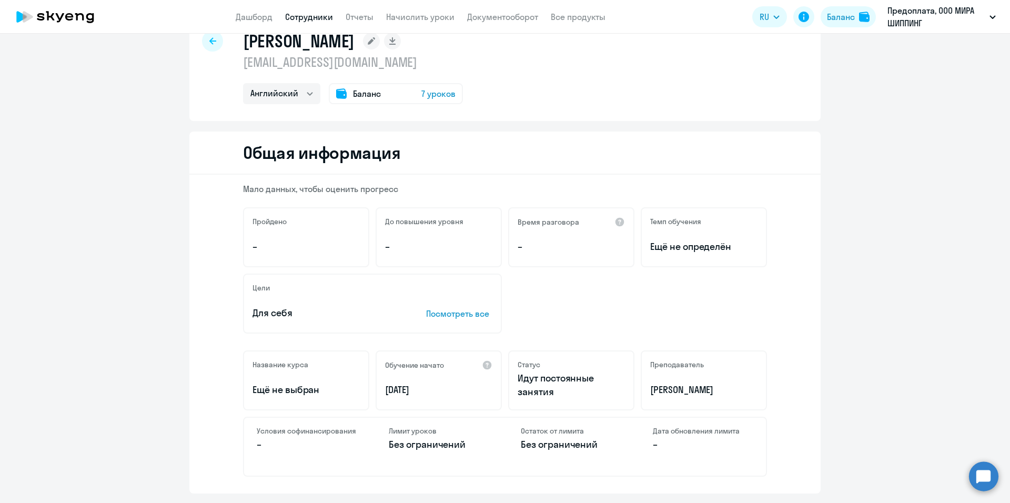
scroll to position [0, 0]
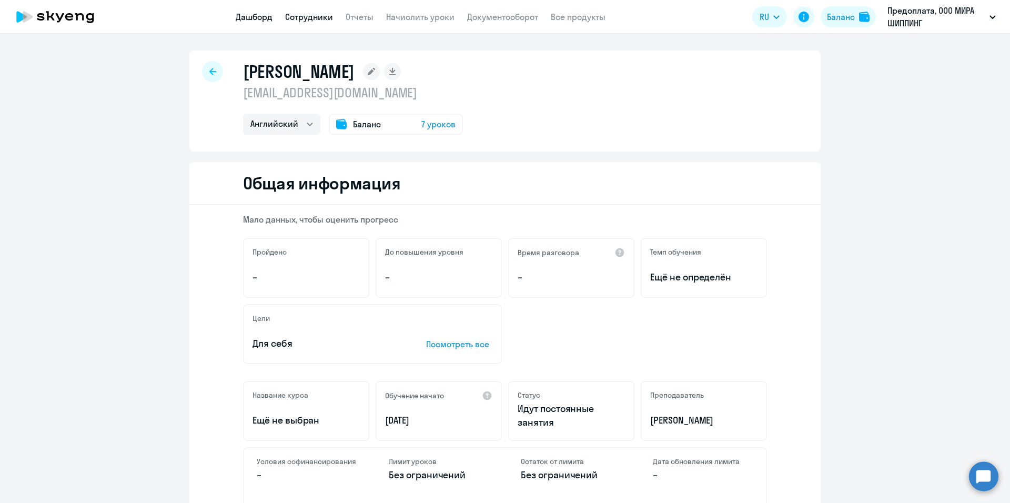
click at [256, 16] on link "Дашборд" at bounding box center [254, 17] width 37 height 11
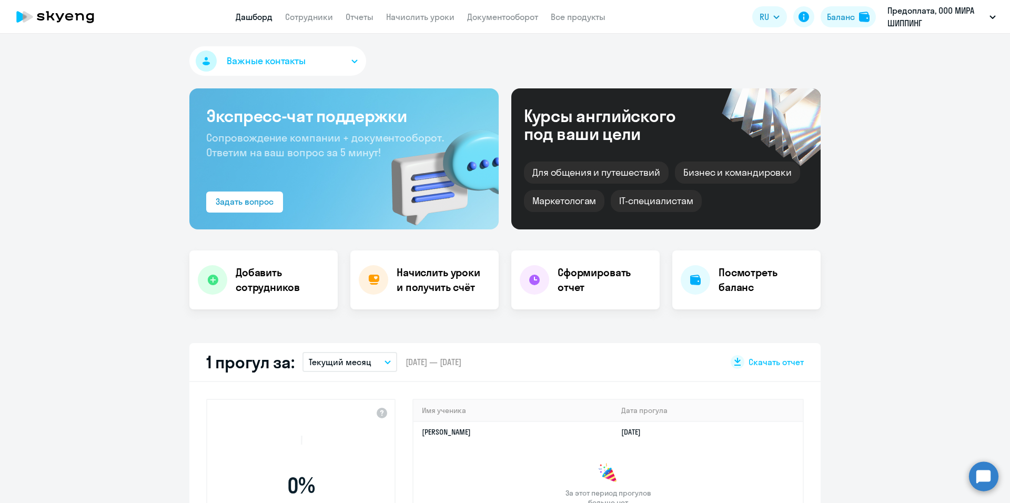
select select "30"
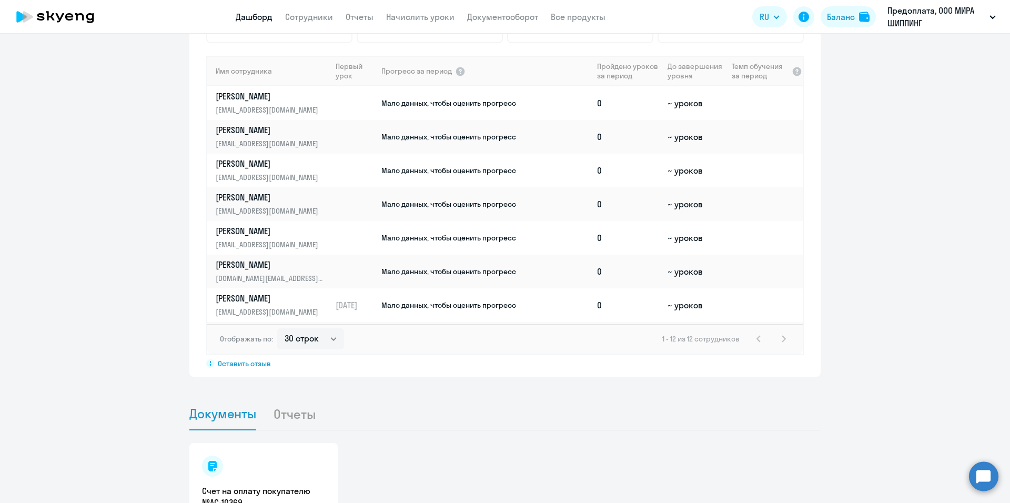
scroll to position [851, 0]
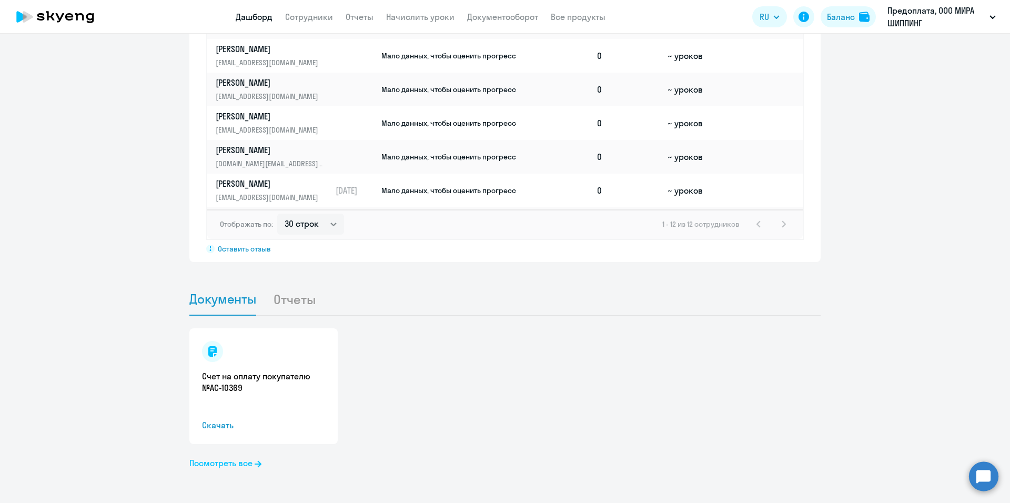
click at [230, 463] on link "Посмотреть все" at bounding box center [225, 462] width 72 height 13
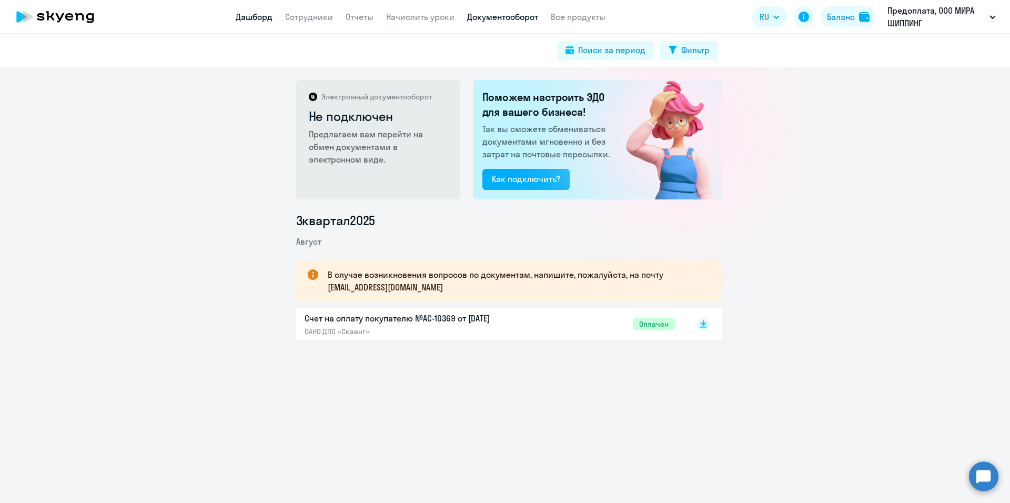
click at [269, 21] on link "Дашборд" at bounding box center [254, 17] width 37 height 11
select select "30"
